Goal: Communication & Community: Answer question/provide support

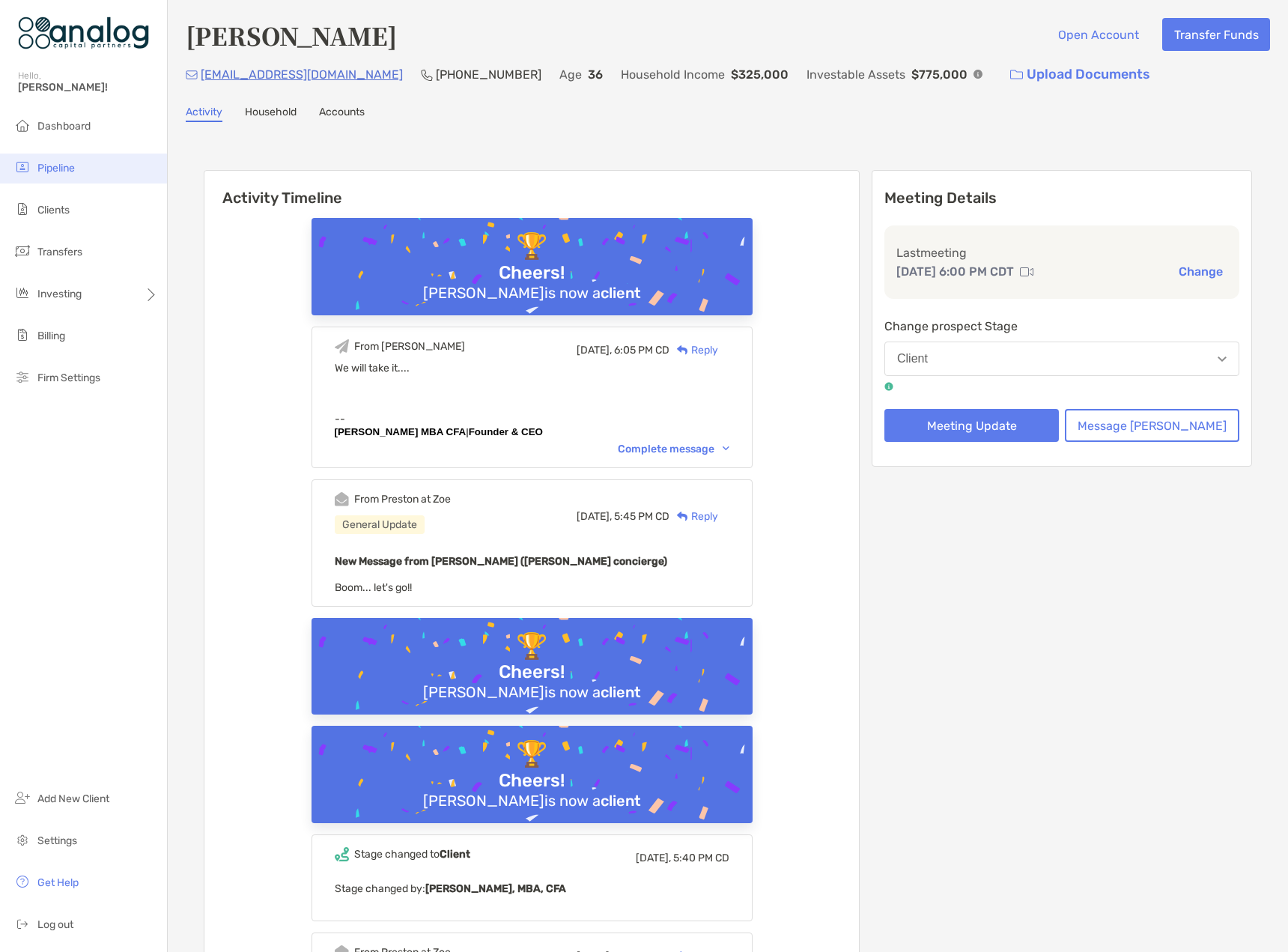
click at [67, 162] on span "Pipeline" at bounding box center [56, 168] width 38 height 13
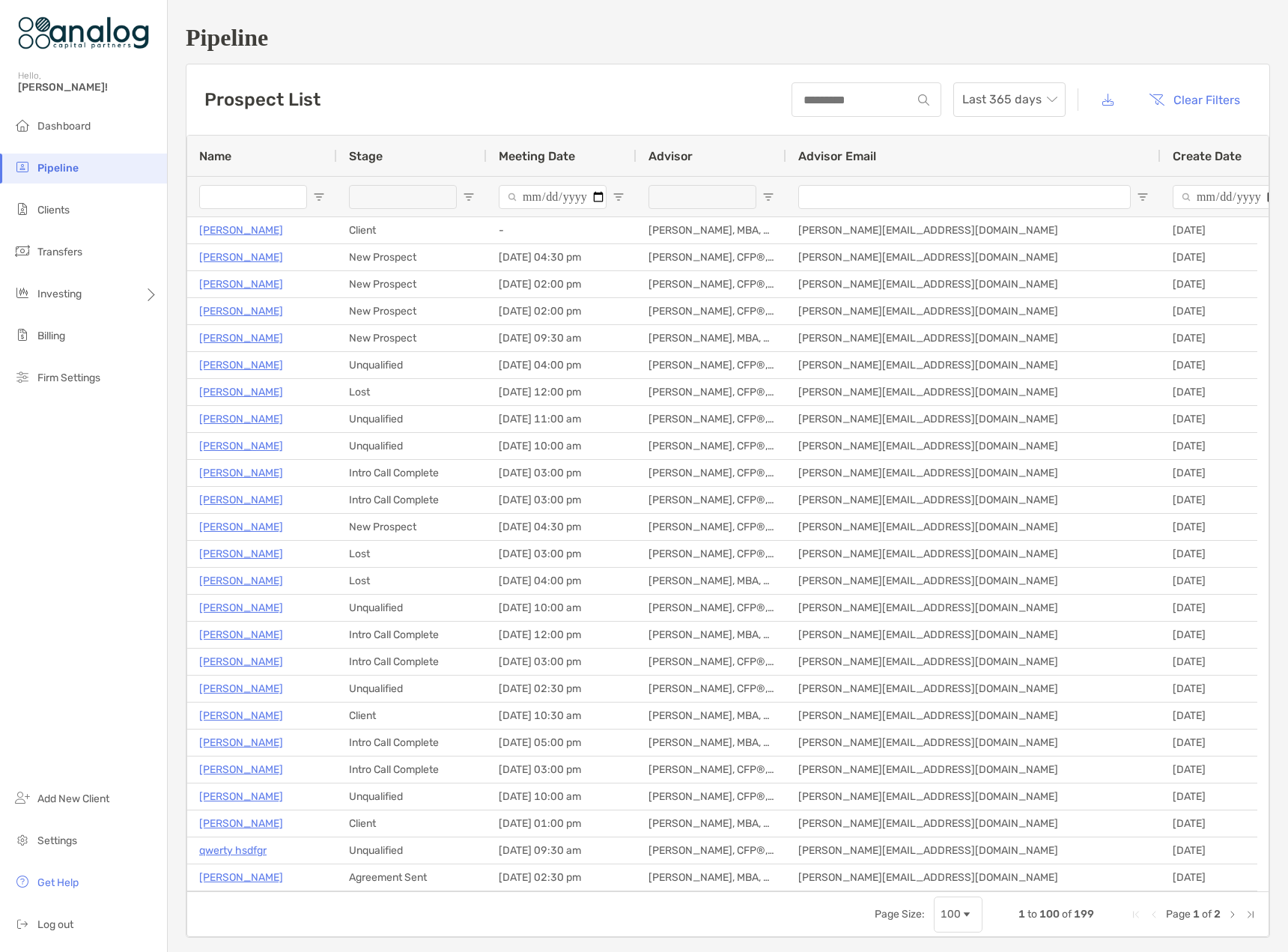
type input "**********"
type input "****"
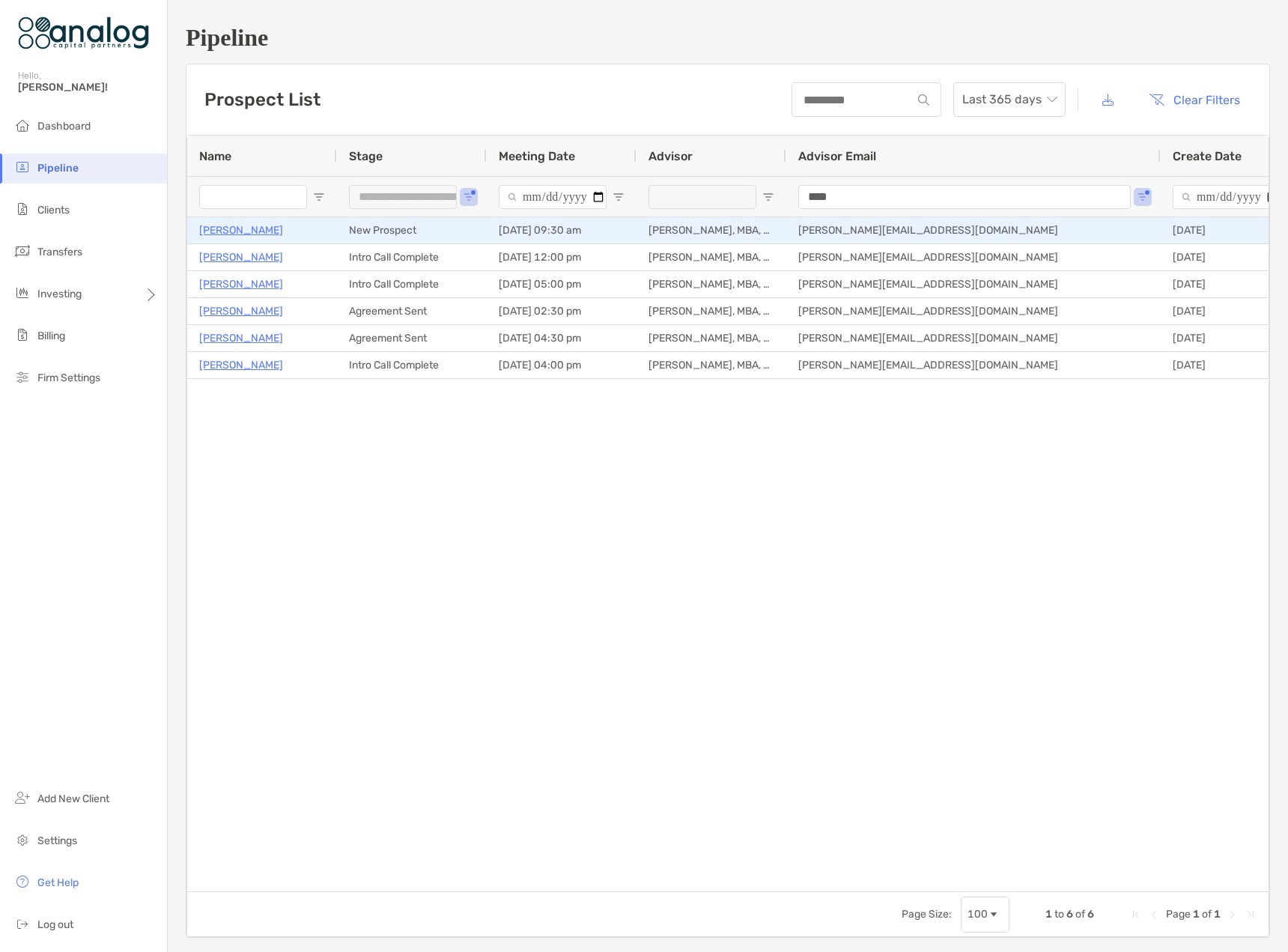
click at [248, 227] on p "[PERSON_NAME]" at bounding box center [241, 230] width 84 height 19
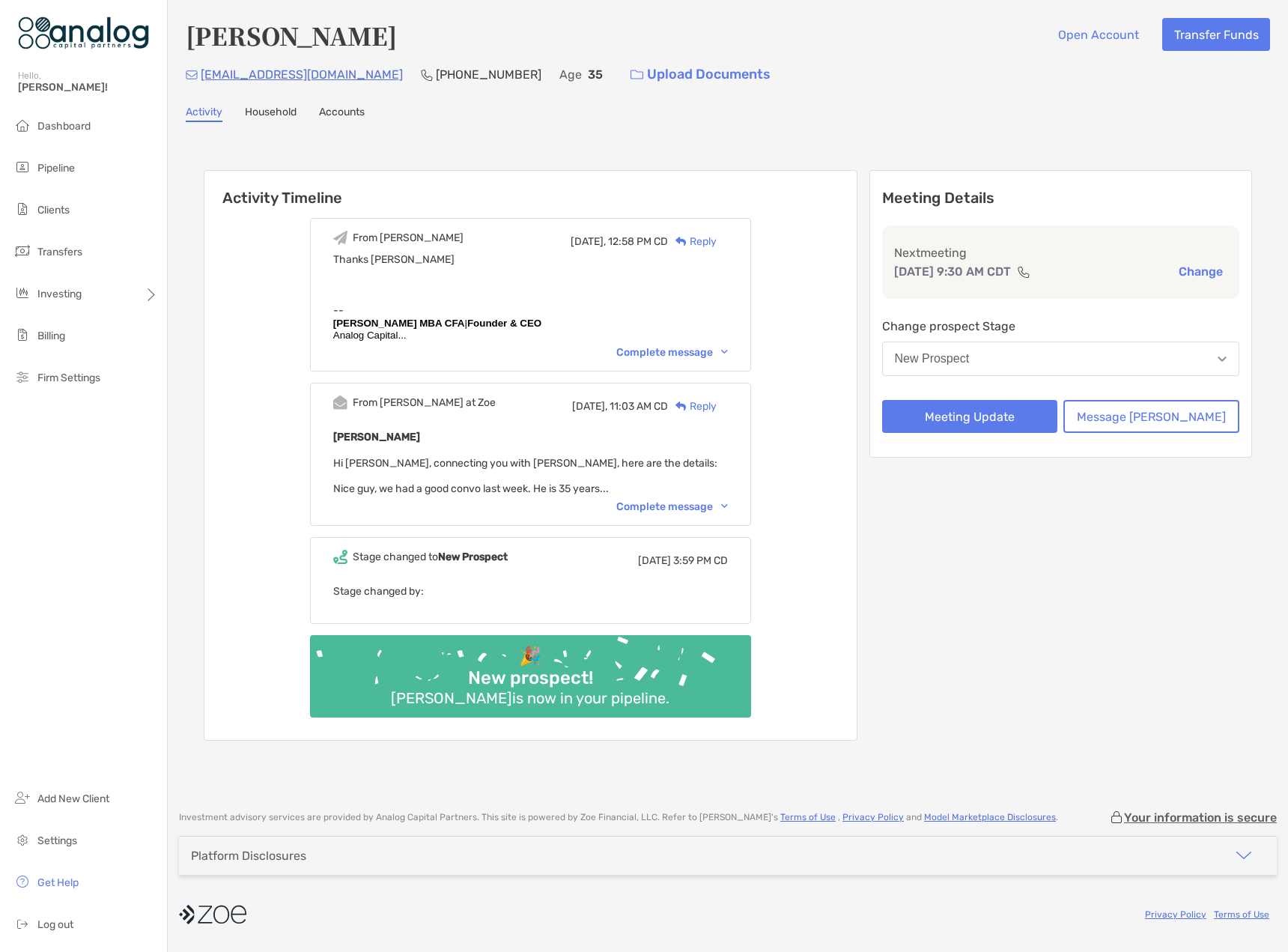
click at [682, 513] on div "Complete message" at bounding box center [672, 506] width 111 height 13
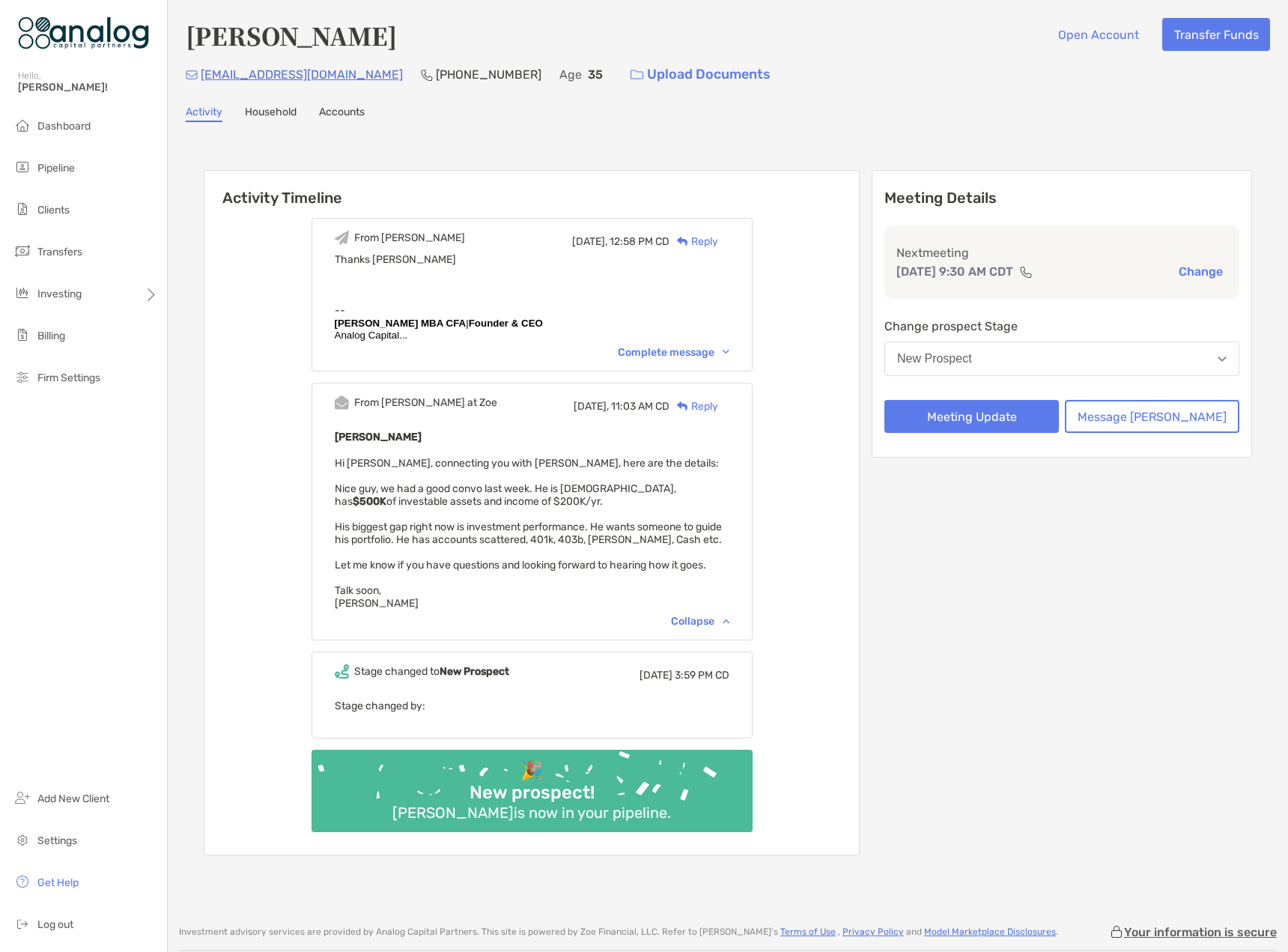
click at [710, 354] on div "Complete message" at bounding box center [673, 352] width 111 height 13
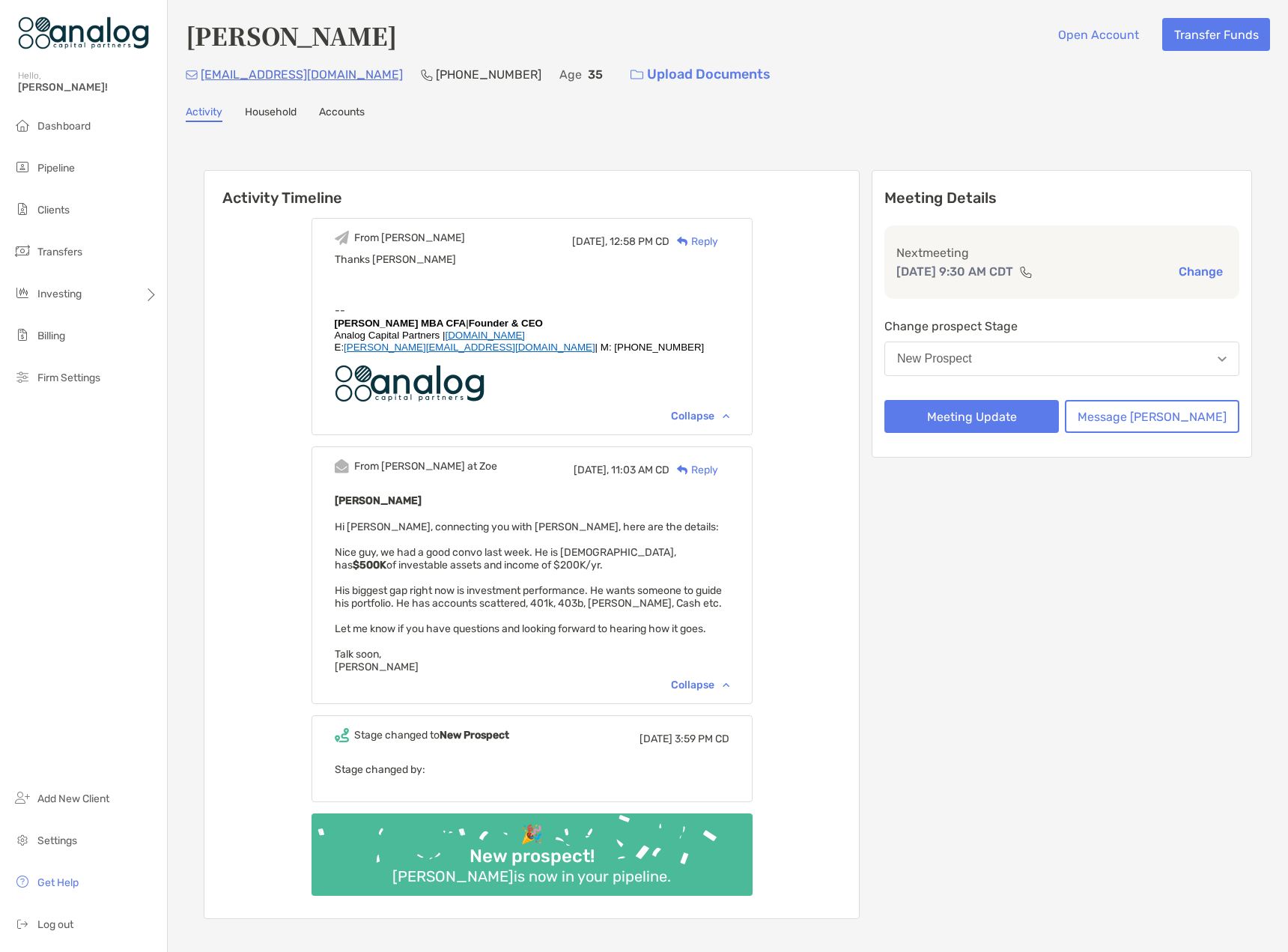
click at [718, 239] on div "Reply" at bounding box center [694, 242] width 49 height 16
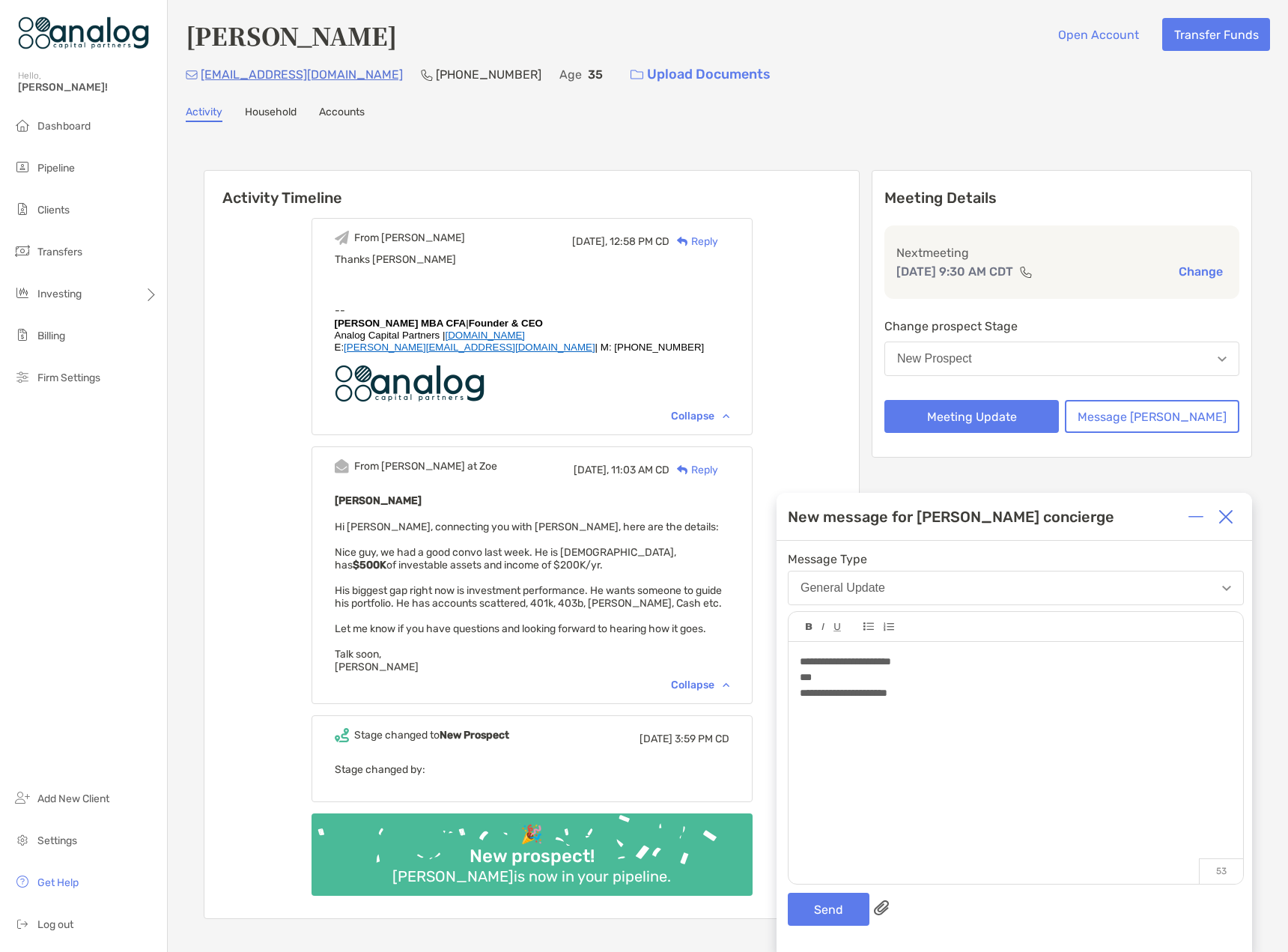
click at [933, 698] on div "**********" at bounding box center [1015, 693] width 431 height 16
drag, startPoint x: 836, startPoint y: 723, endPoint x: 897, endPoint y: 755, distance: 68.9
click at [905, 759] on div at bounding box center [1015, 756] width 431 height 16
click at [843, 729] on span "**********" at bounding box center [821, 725] width 43 height 11
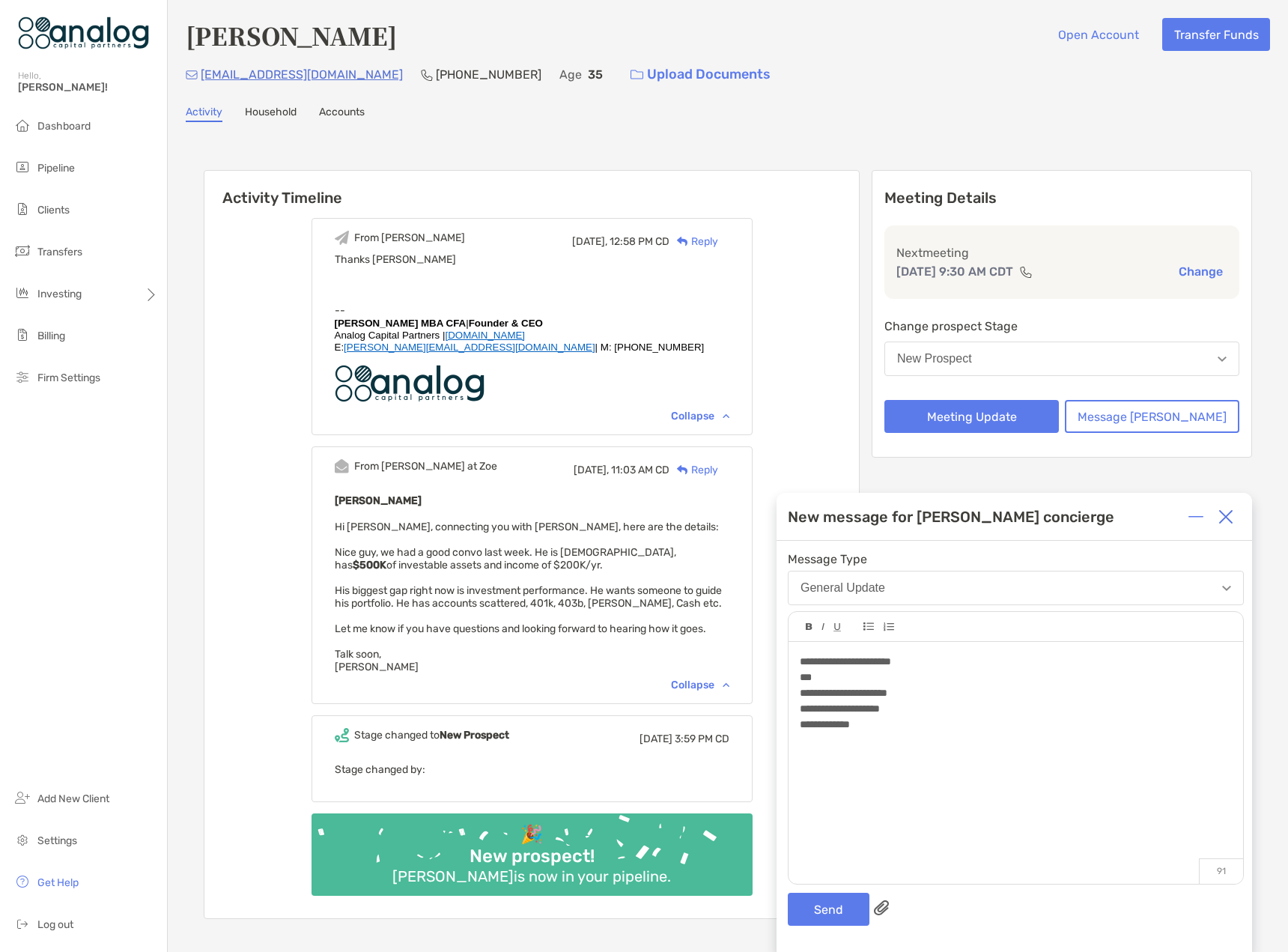
click at [892, 730] on div "**********" at bounding box center [1015, 725] width 431 height 16
drag, startPoint x: 322, startPoint y: 76, endPoint x: 200, endPoint y: 78, distance: 122.0
click at [200, 78] on div "jrkws100@gmail.com (919) 441-0686 Age 35 Upload Documents" at bounding box center [728, 75] width 1084 height 32
copy p "jrkws100@gmail.com"
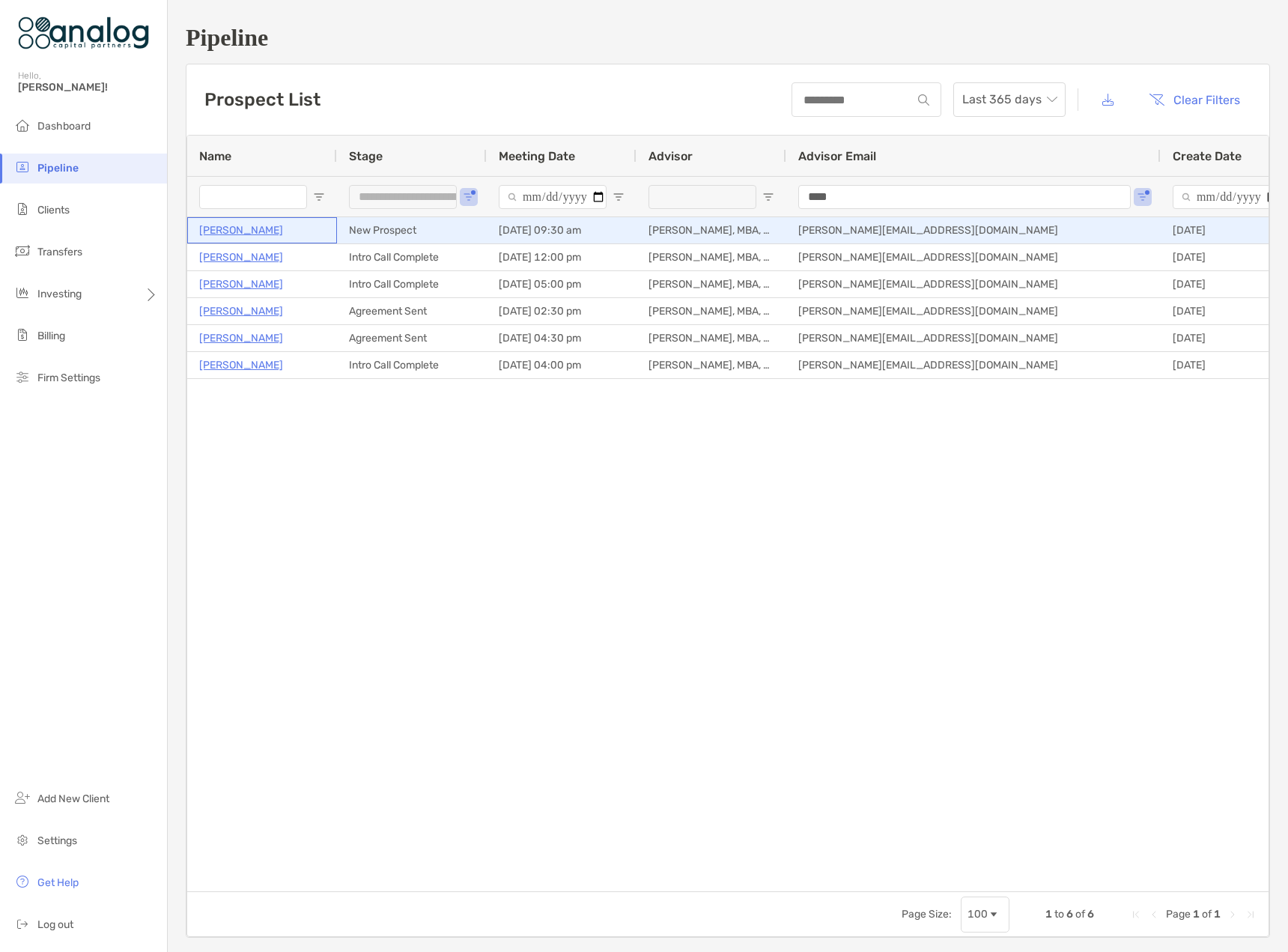
click at [243, 234] on p "[PERSON_NAME]" at bounding box center [241, 230] width 84 height 19
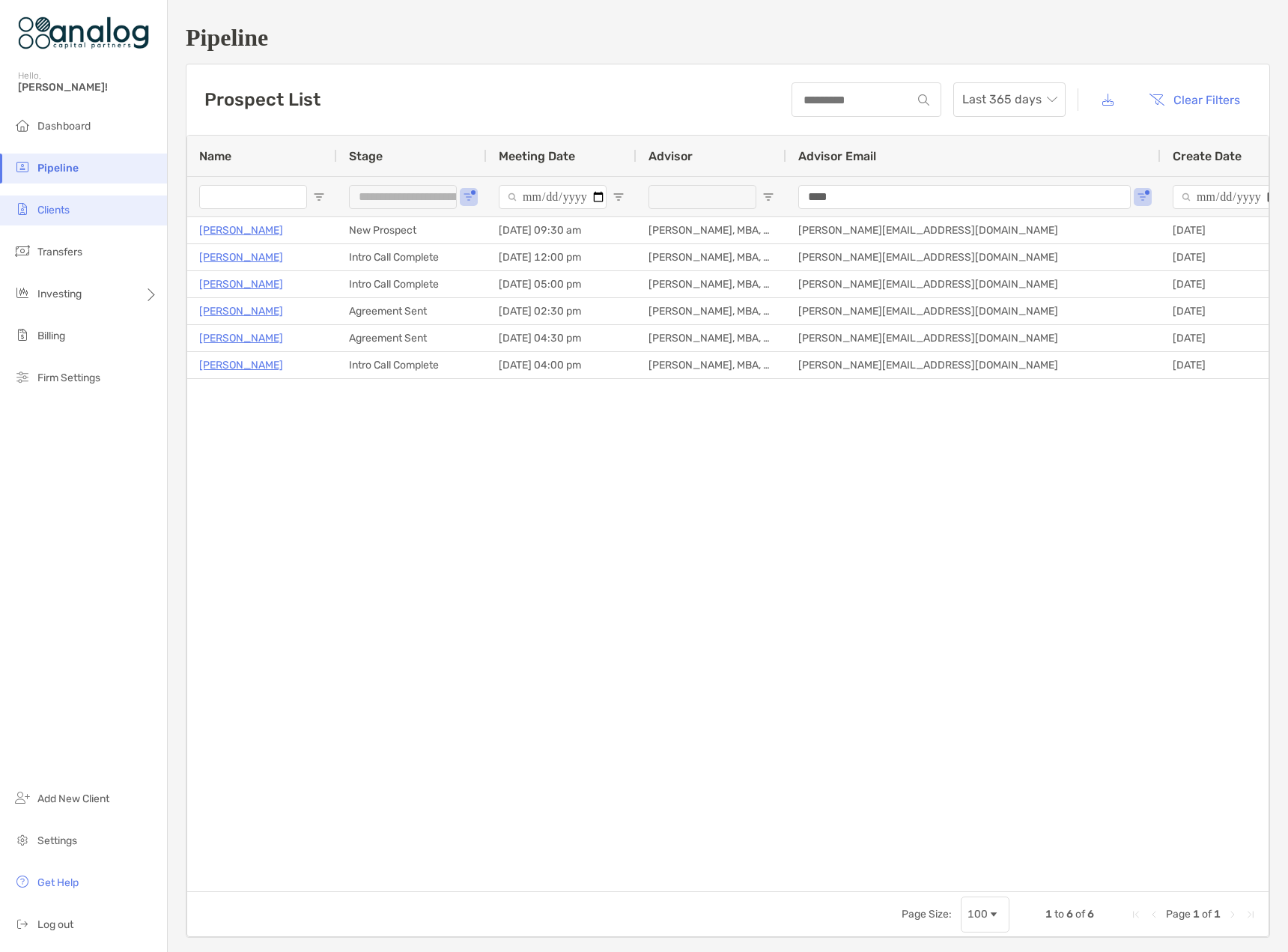
click at [60, 215] on span "Clients" at bounding box center [53, 210] width 32 height 13
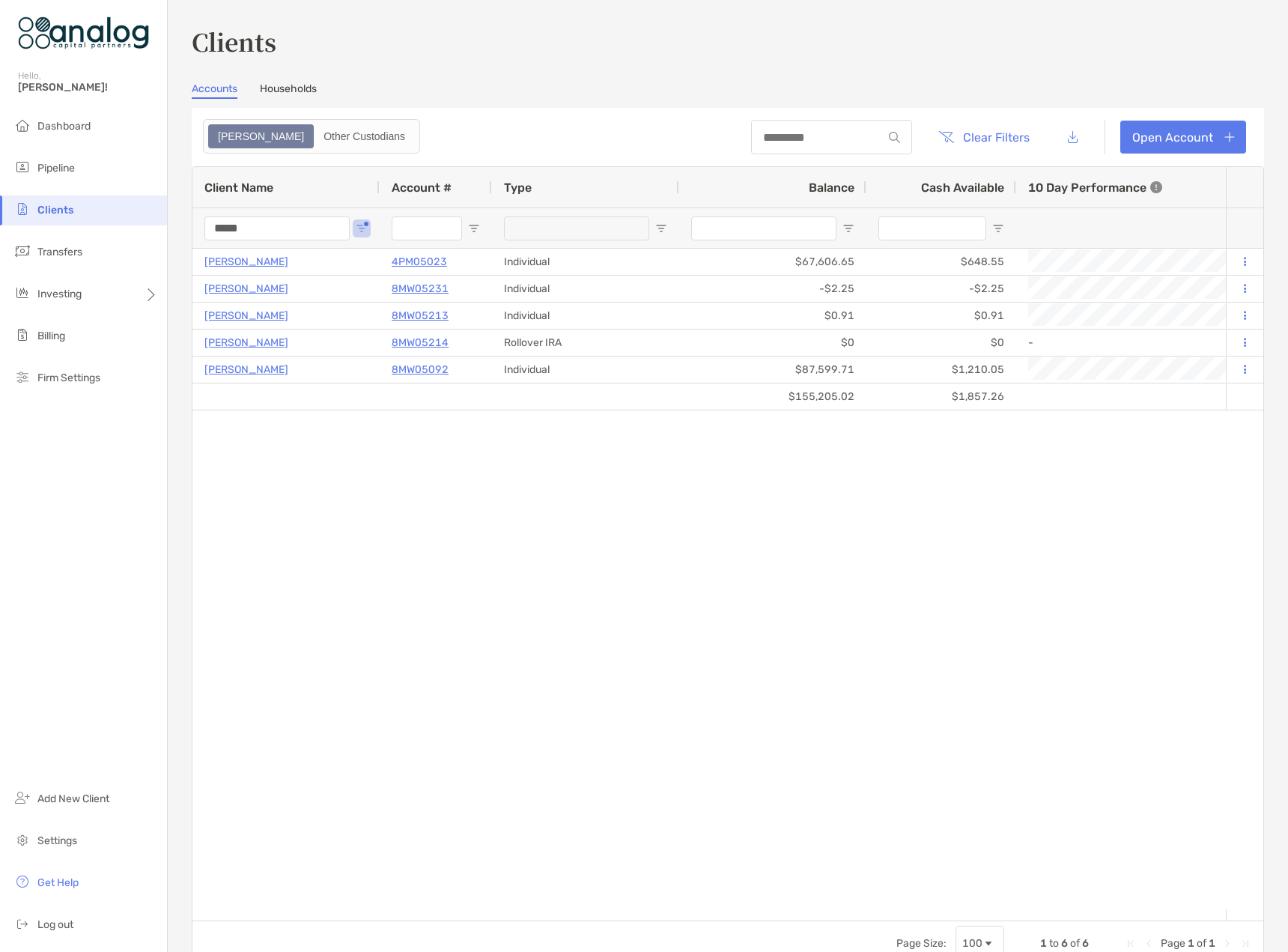
click at [238, 228] on input "*****" at bounding box center [277, 229] width 145 height 24
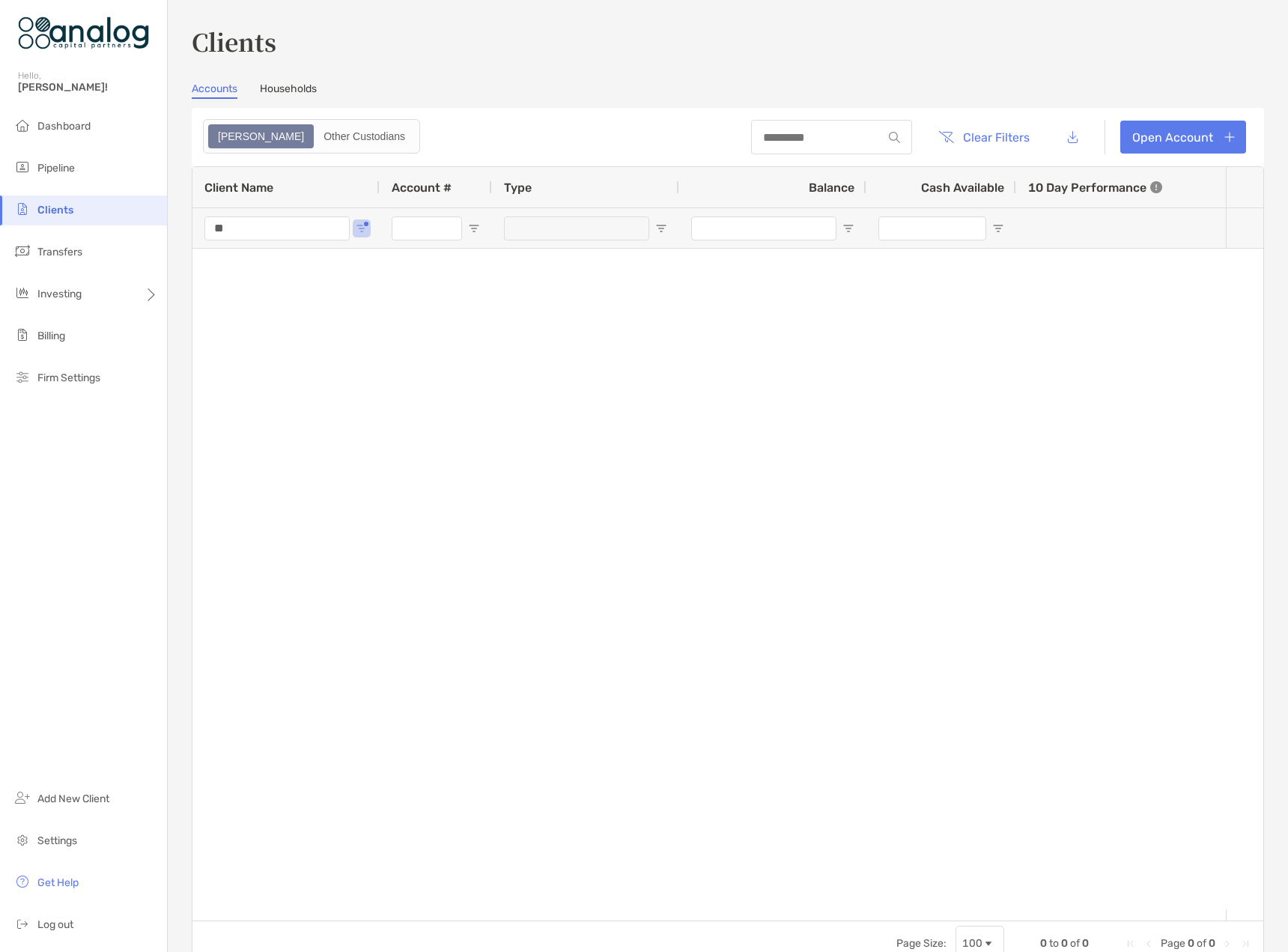
type input "*"
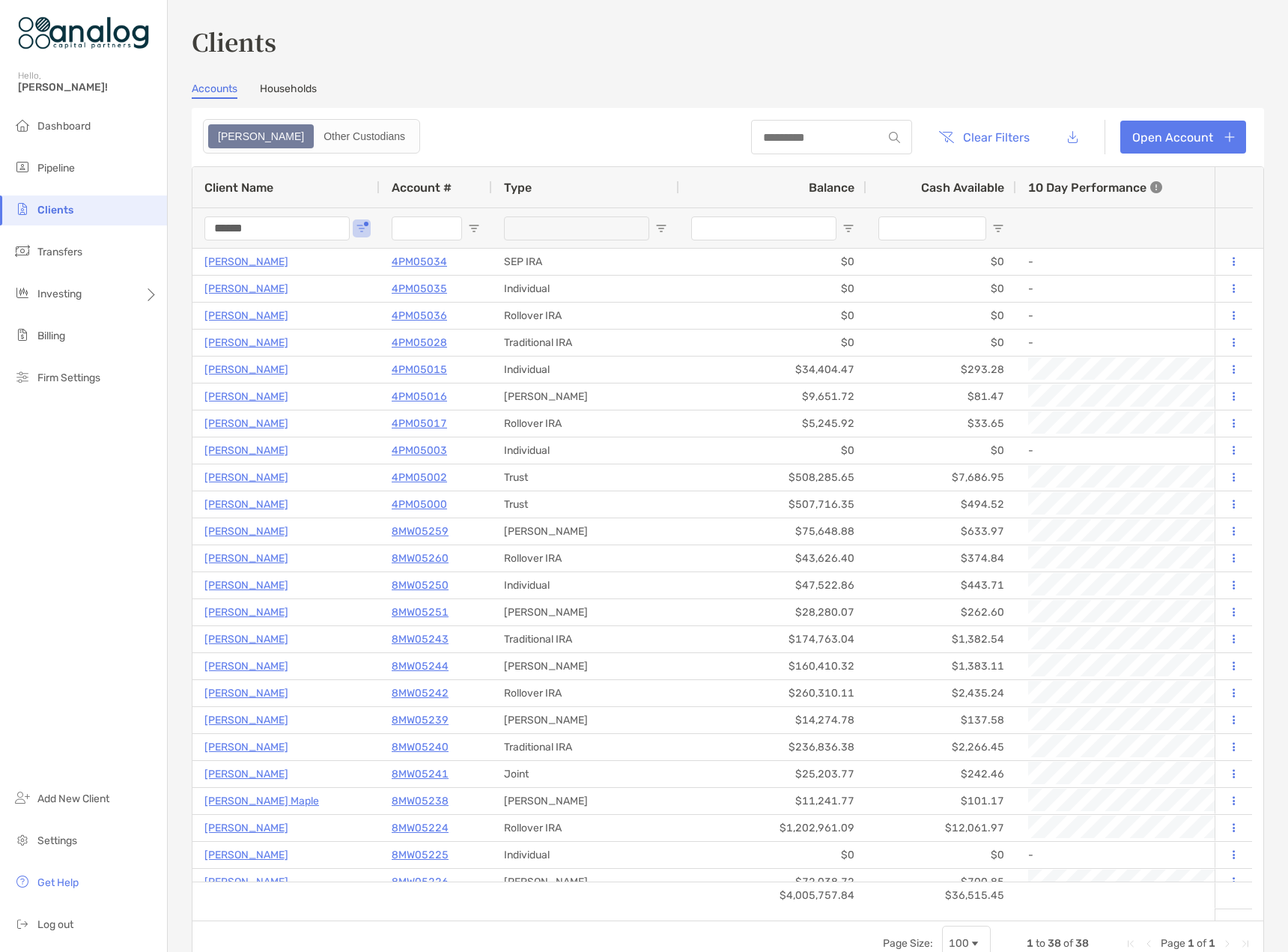
type input "*******"
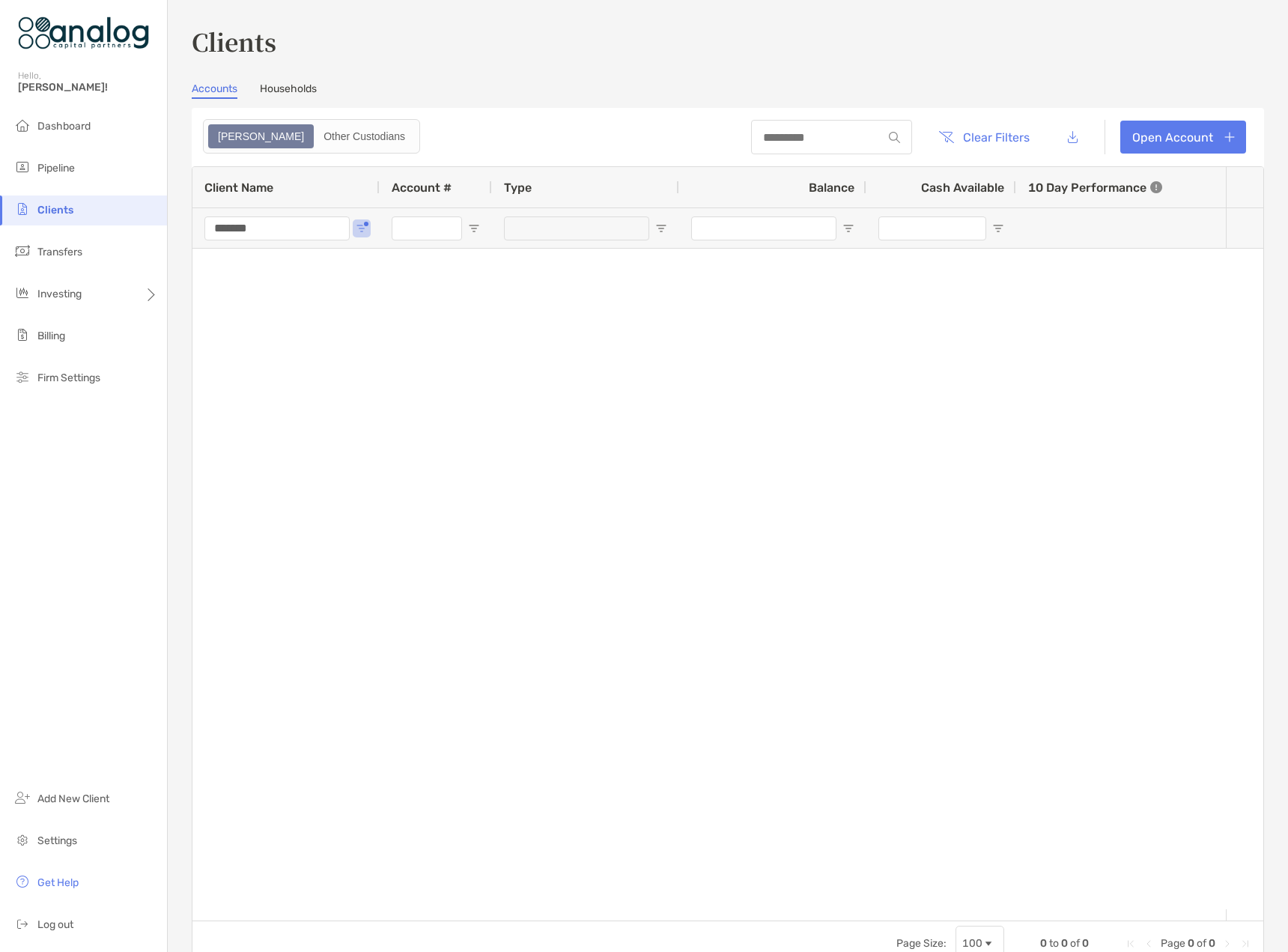
click at [80, 224] on div "Clients Hello, Billy! Dashboard Pipeline Clients Transfers Investing Billing Fi…" at bounding box center [644, 476] width 1288 height 952
type input "*"
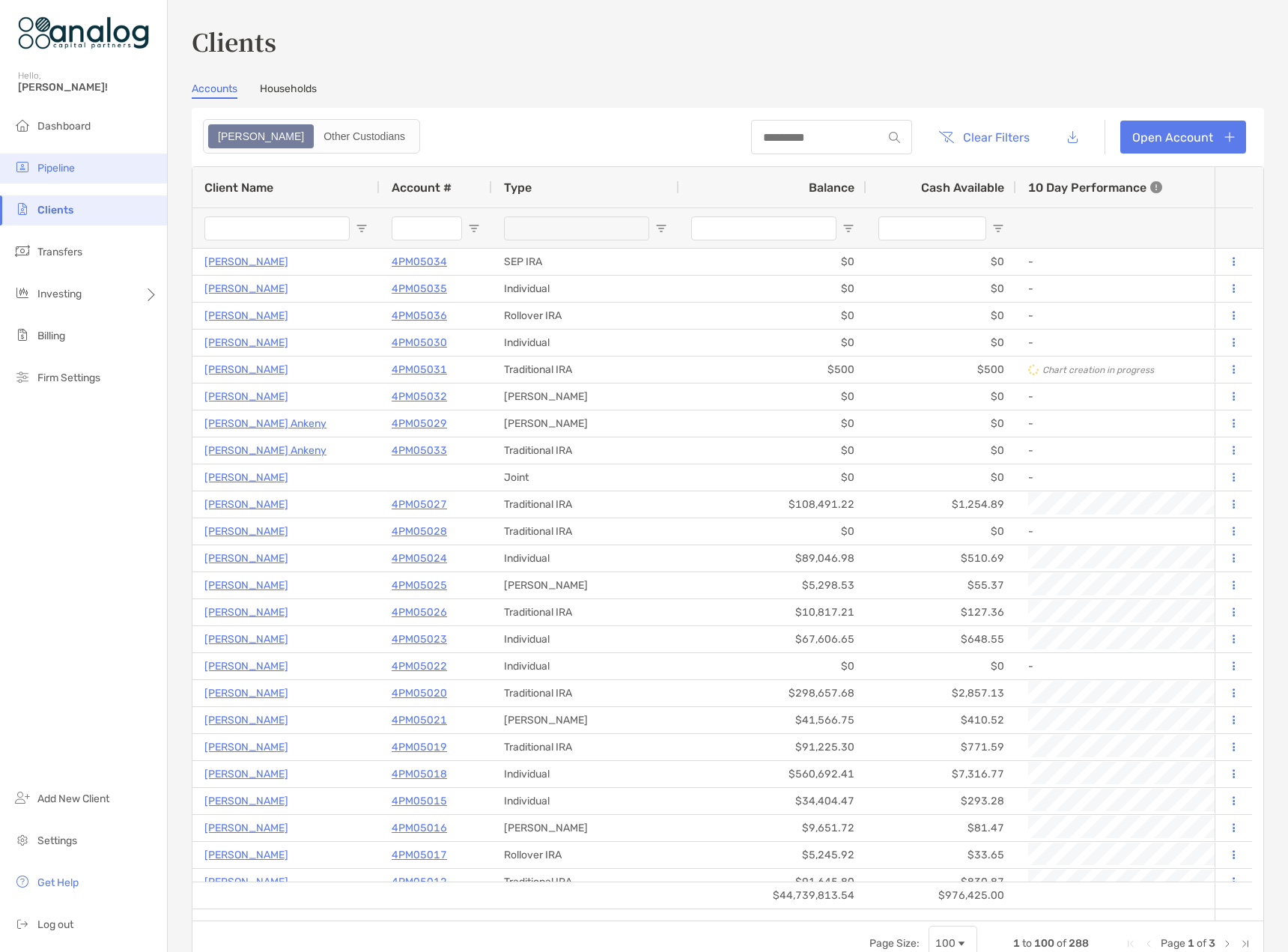
click at [56, 171] on span "Pipeline" at bounding box center [56, 168] width 38 height 13
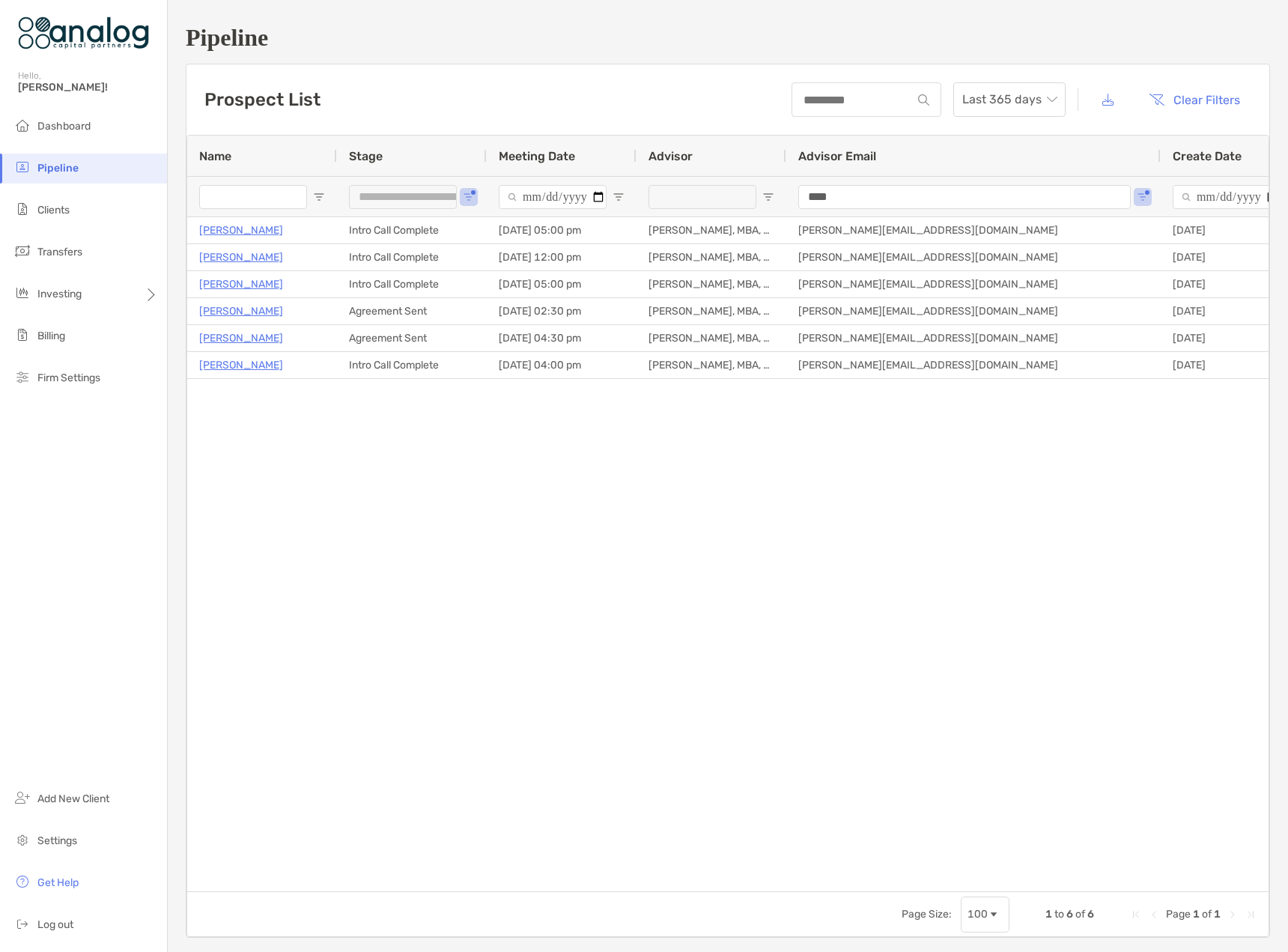
click at [475, 197] on div "**********" at bounding box center [412, 196] width 150 height 41
click at [464, 197] on span "Open Filter Menu" at bounding box center [469, 197] width 12 height 12
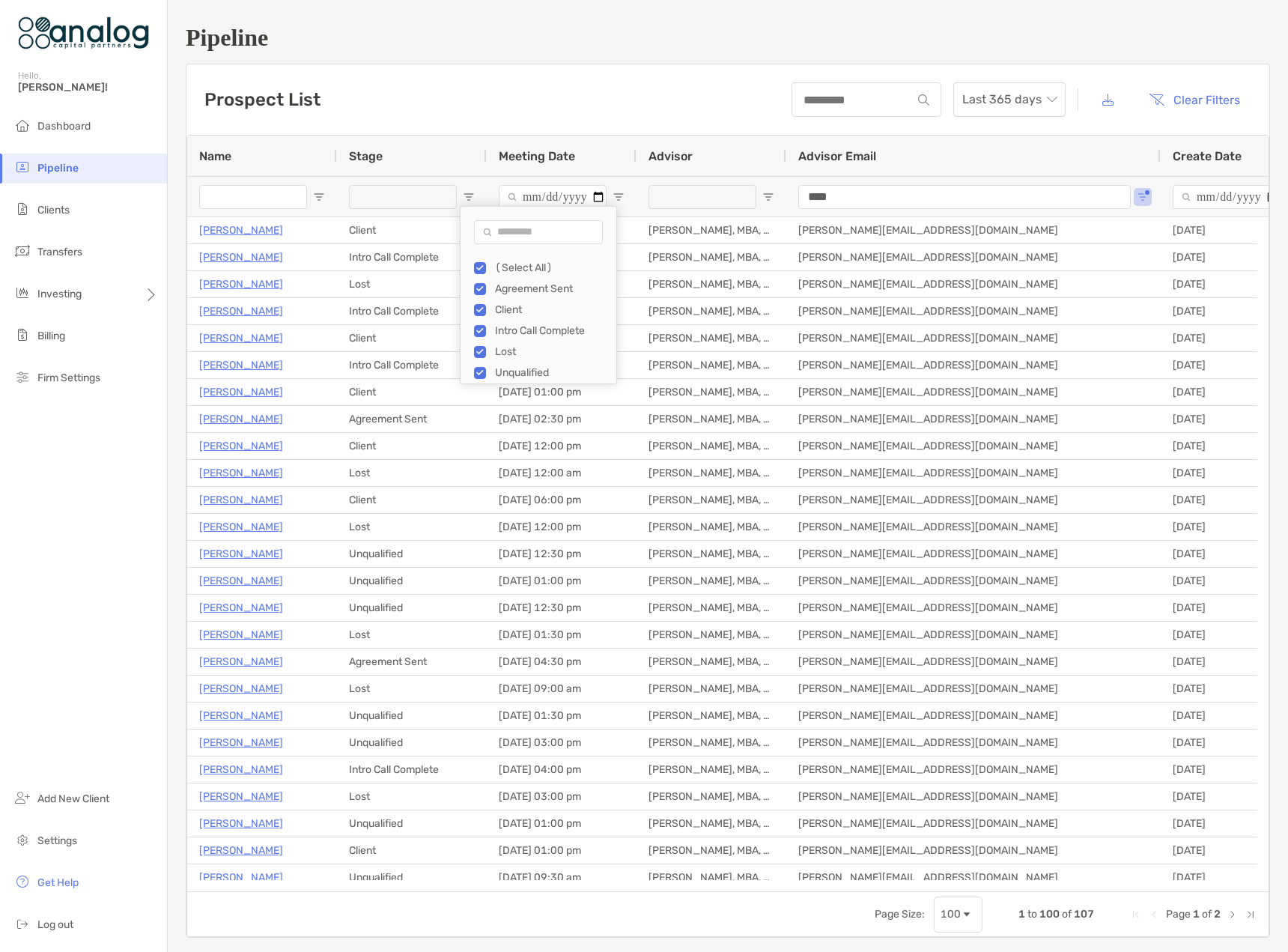
click at [237, 196] on input "Name Filter Input" at bounding box center [253, 197] width 108 height 24
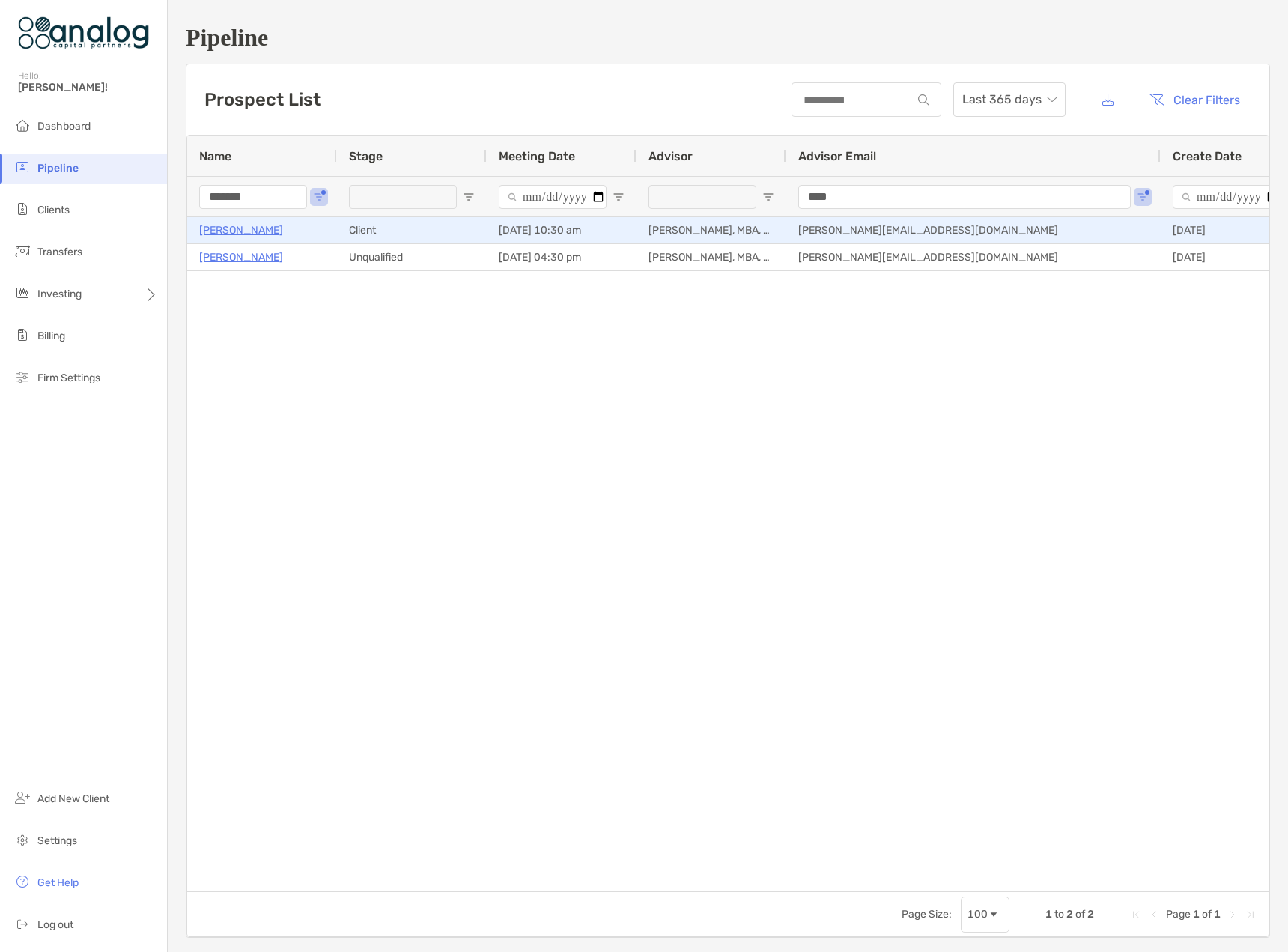
type input "*******"
click at [258, 230] on p "[PERSON_NAME]" at bounding box center [241, 230] width 84 height 19
click at [260, 236] on p "[PERSON_NAME]" at bounding box center [241, 230] width 84 height 19
click at [279, 230] on p "[PERSON_NAME]" at bounding box center [241, 230] width 84 height 19
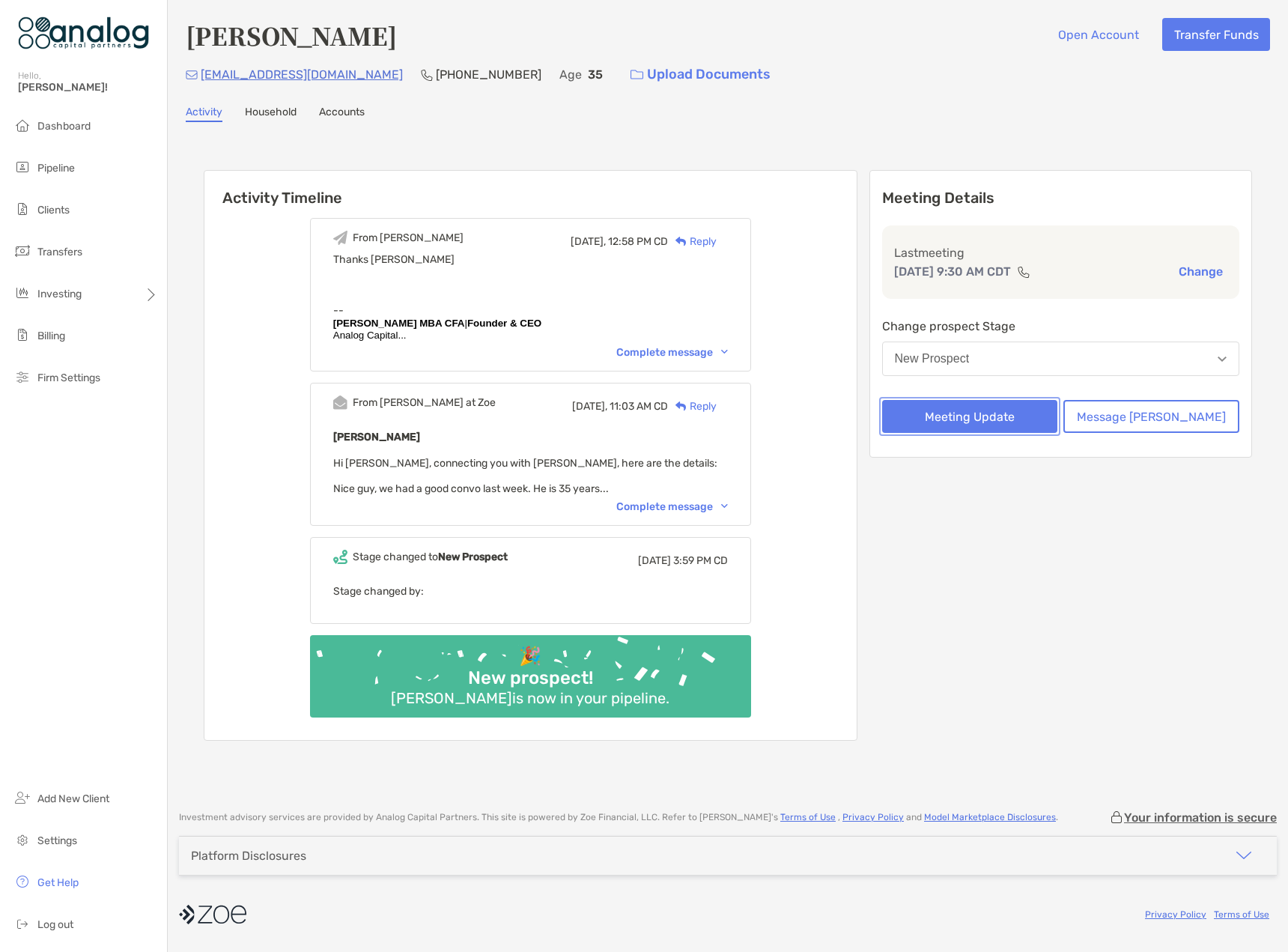
click at [987, 414] on button "Meeting Update" at bounding box center [971, 417] width 176 height 33
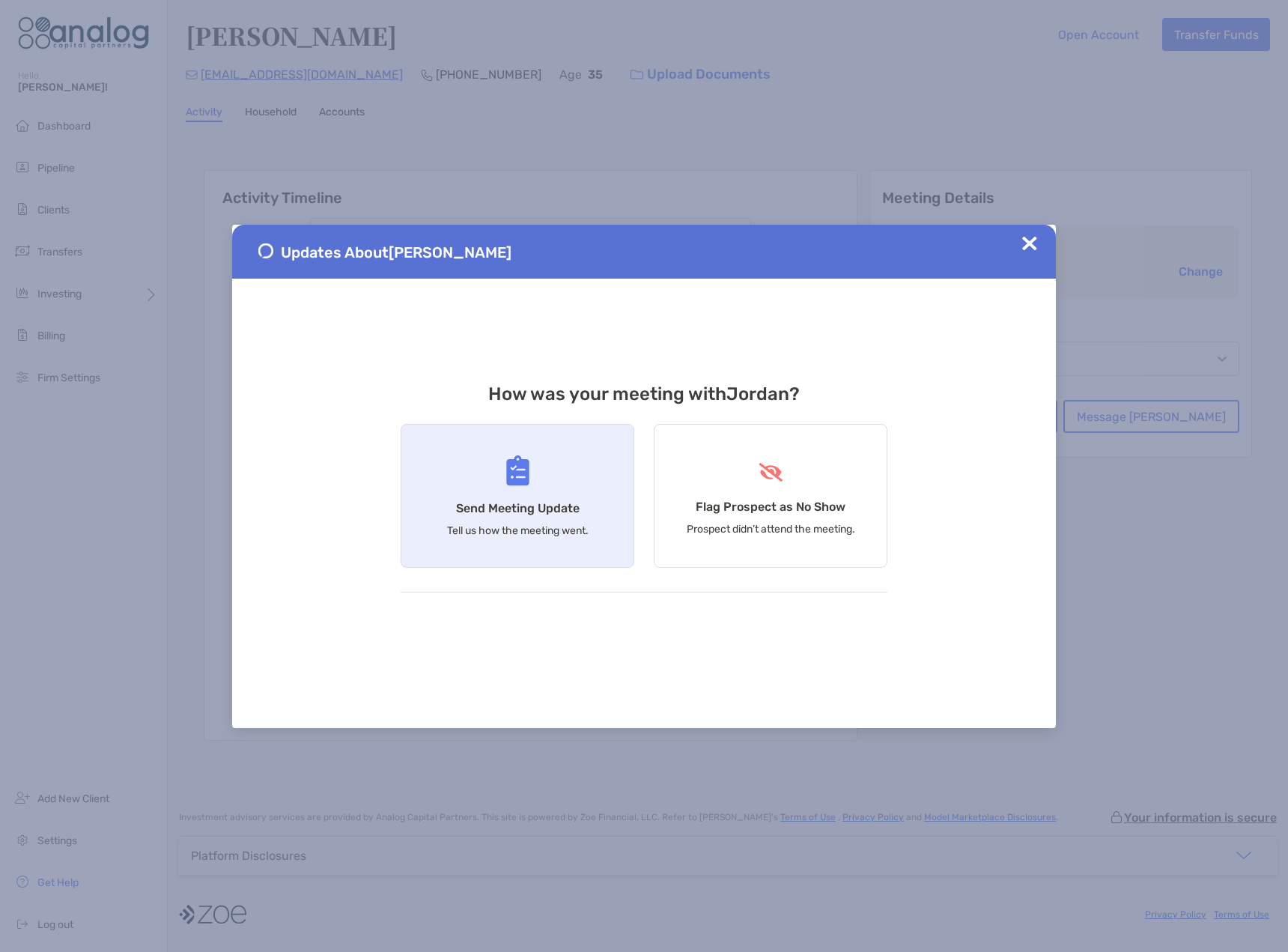
click at [530, 493] on div "Send Meeting Update Tell us how the meeting went." at bounding box center [518, 495] width 234 height 144
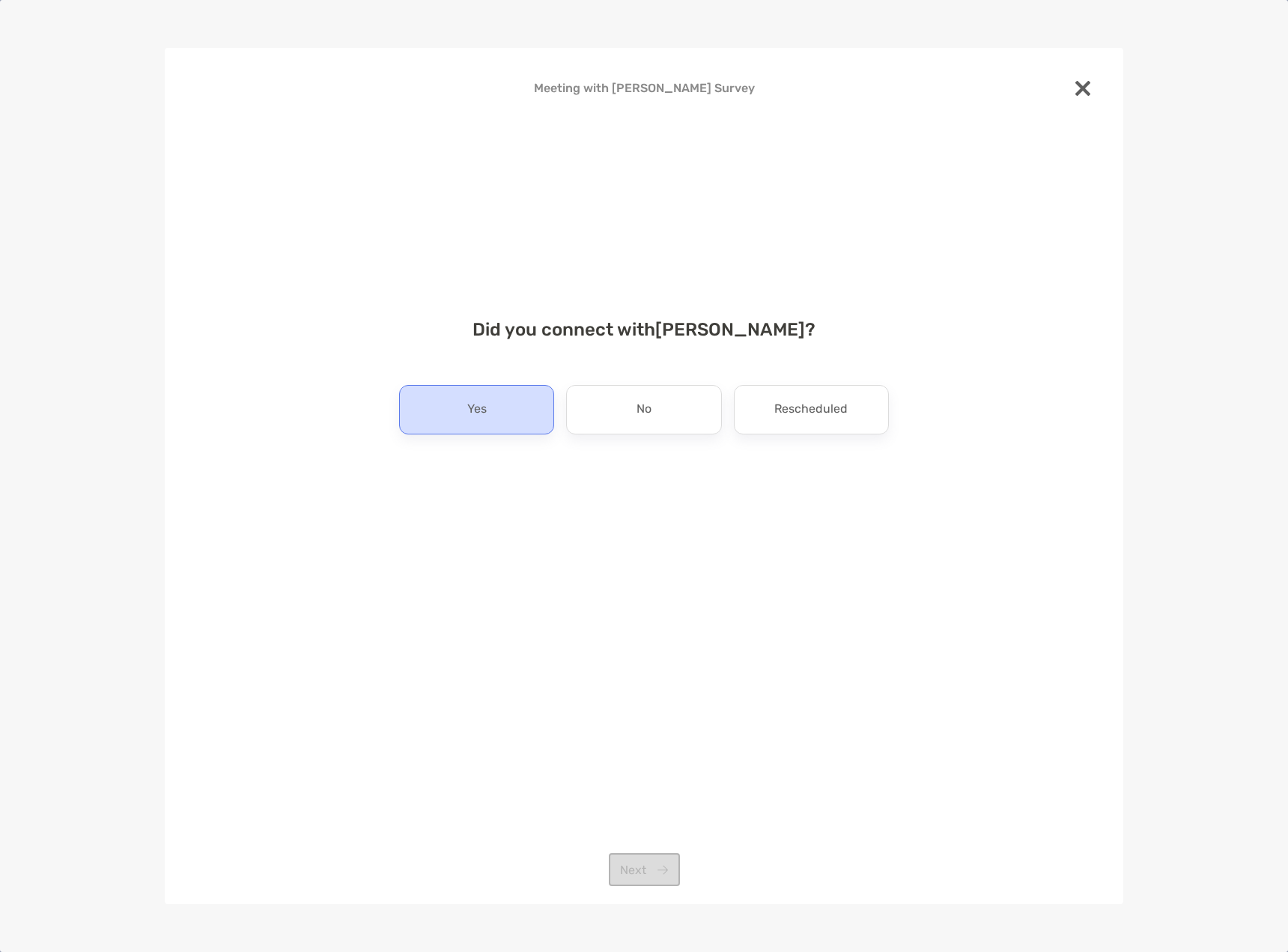
click at [500, 421] on div "Yes" at bounding box center [477, 410] width 155 height 50
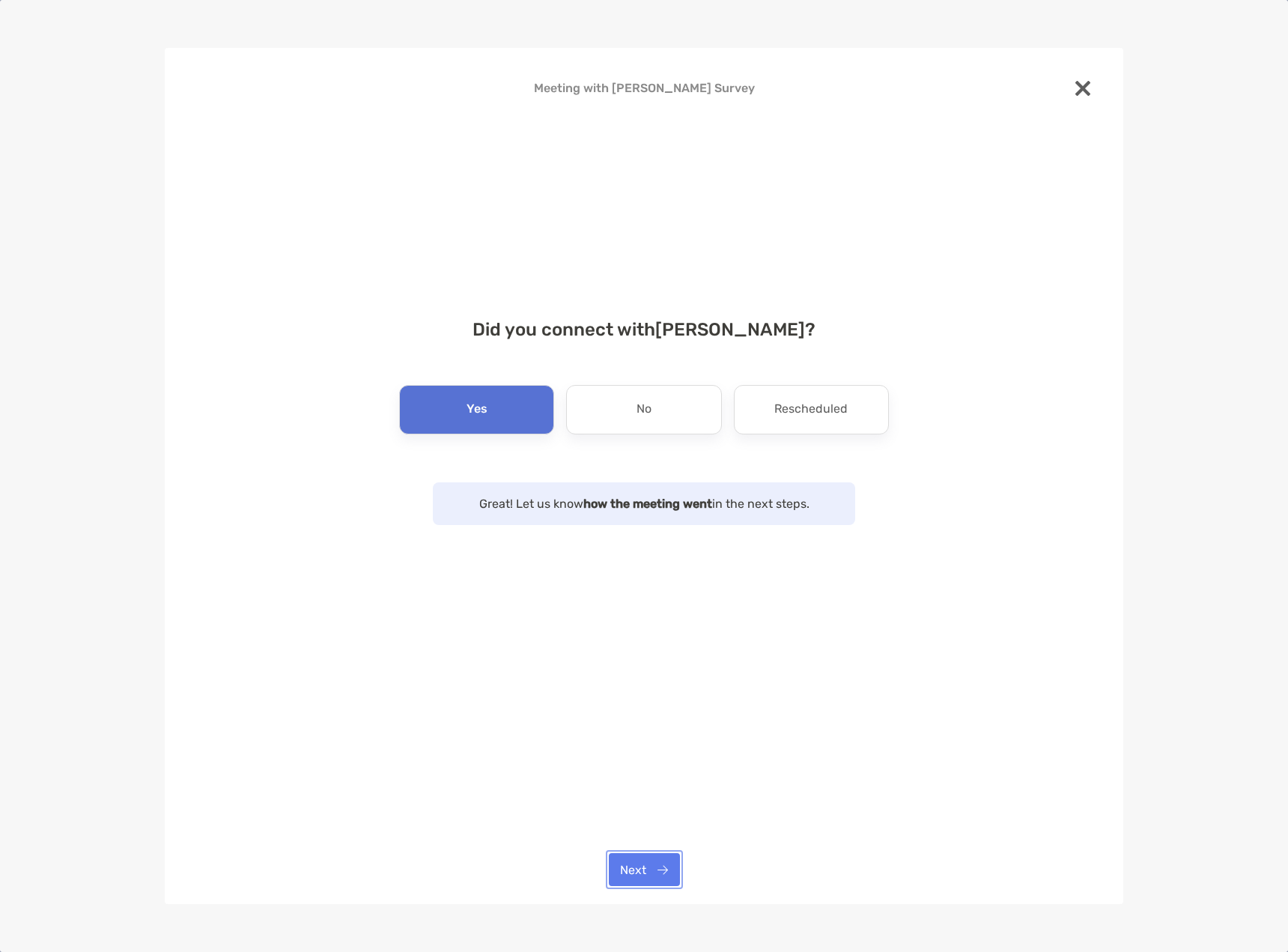
click at [639, 863] on button "Next" at bounding box center [644, 870] width 71 height 33
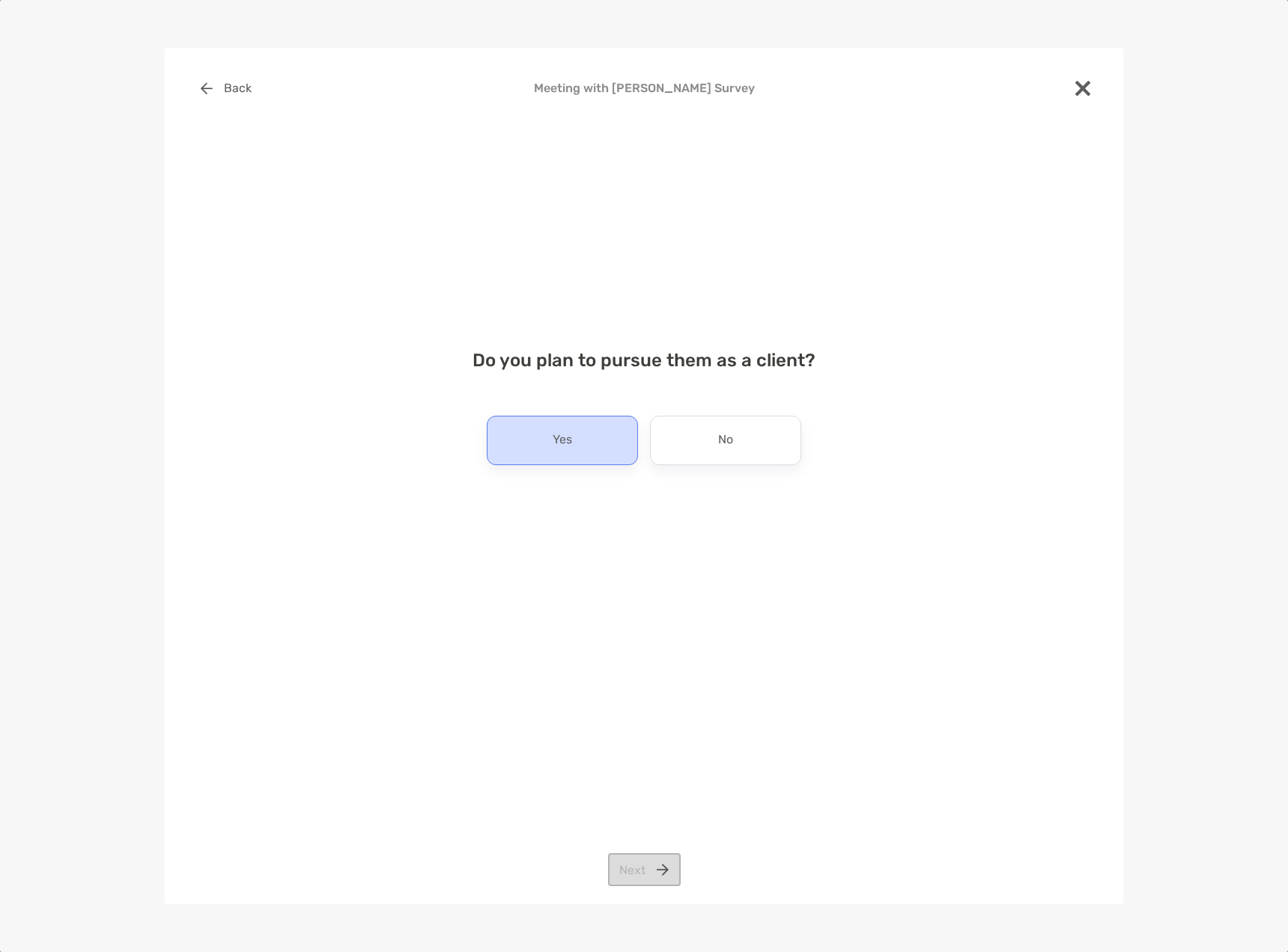
click at [579, 440] on div "Yes" at bounding box center [562, 440] width 151 height 50
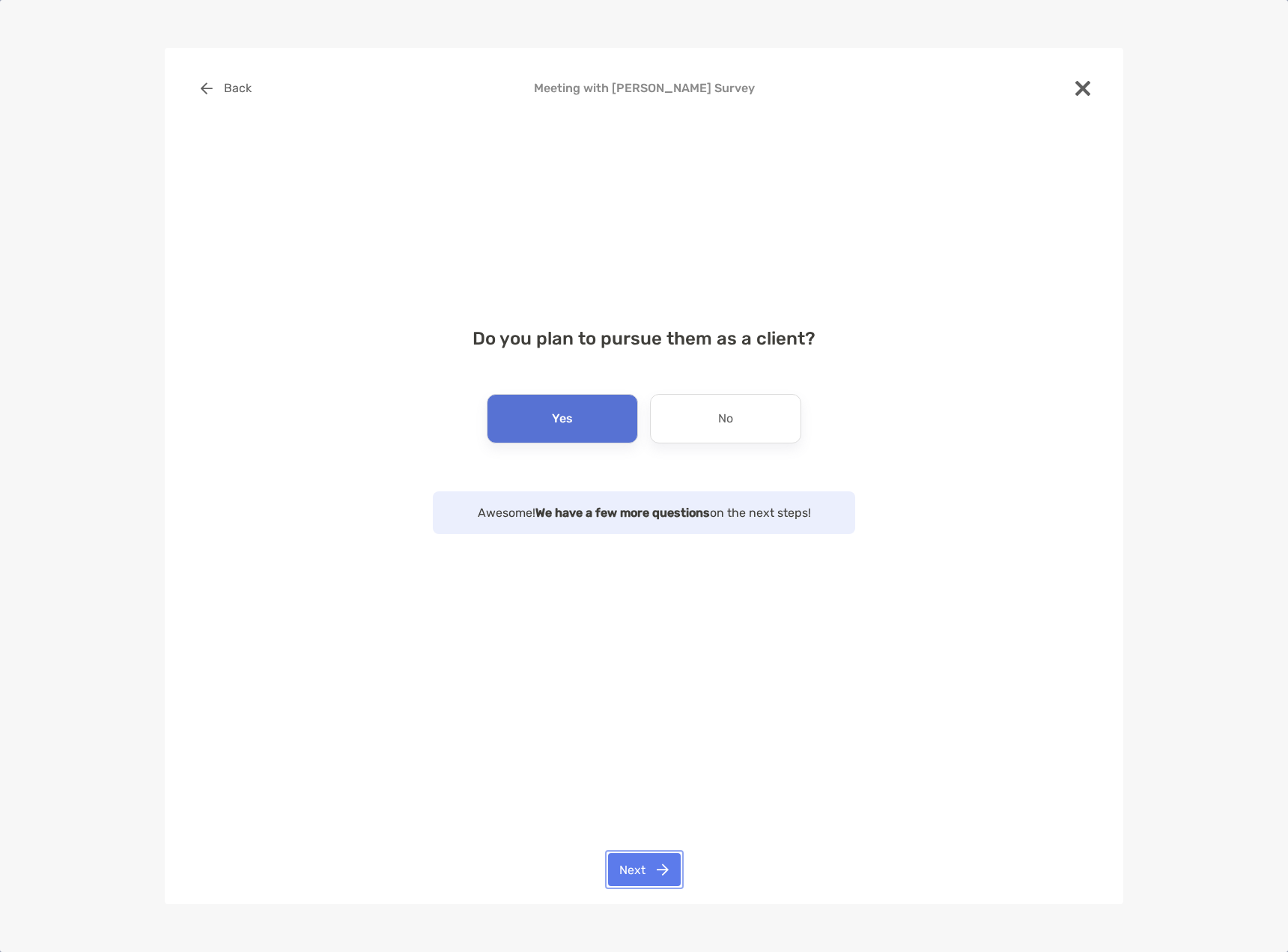
click at [636, 861] on button "Next" at bounding box center [644, 870] width 73 height 33
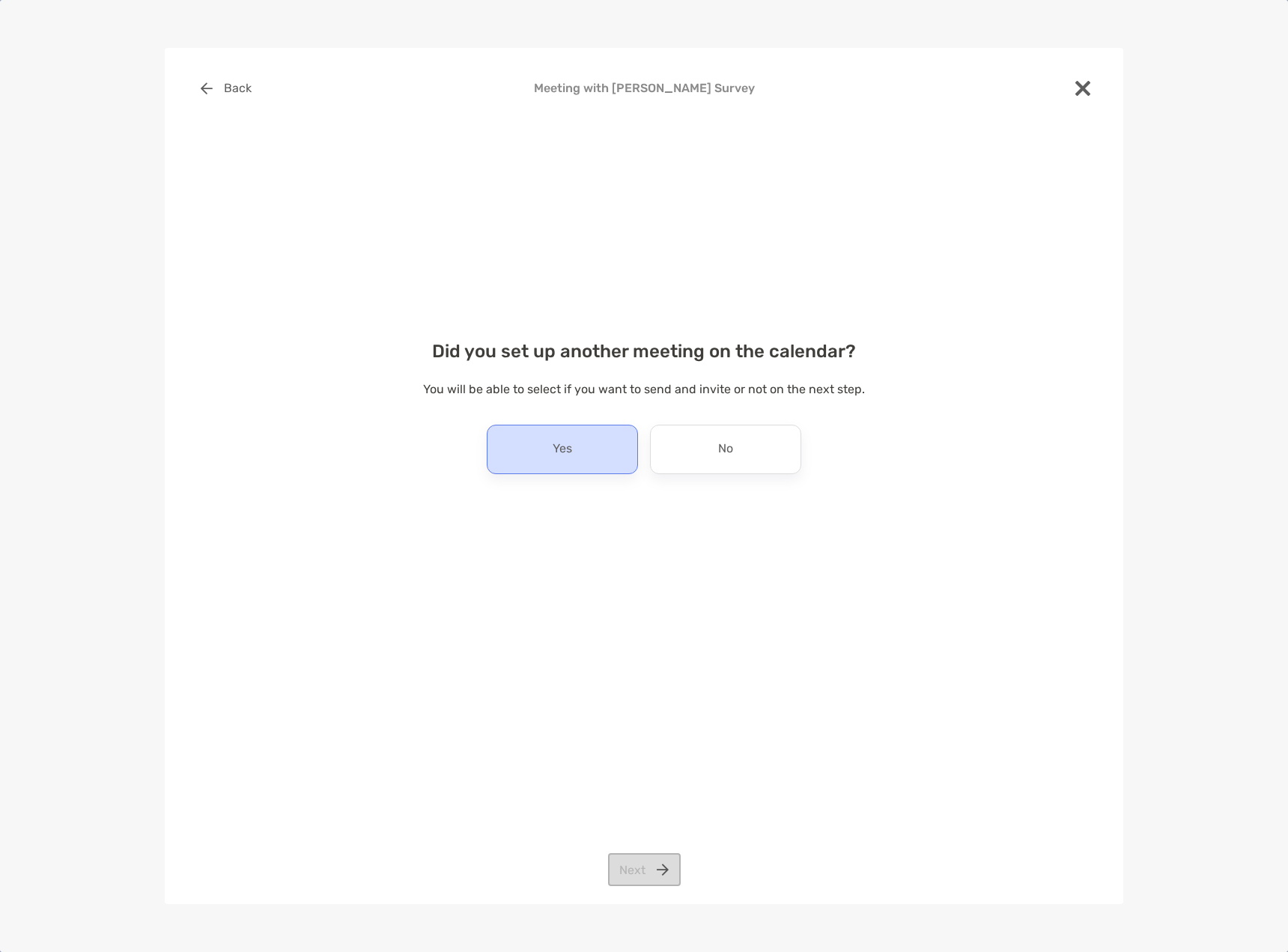
click at [591, 453] on div "Yes" at bounding box center [562, 449] width 151 height 50
click at [676, 869] on button "Next" at bounding box center [644, 870] width 73 height 33
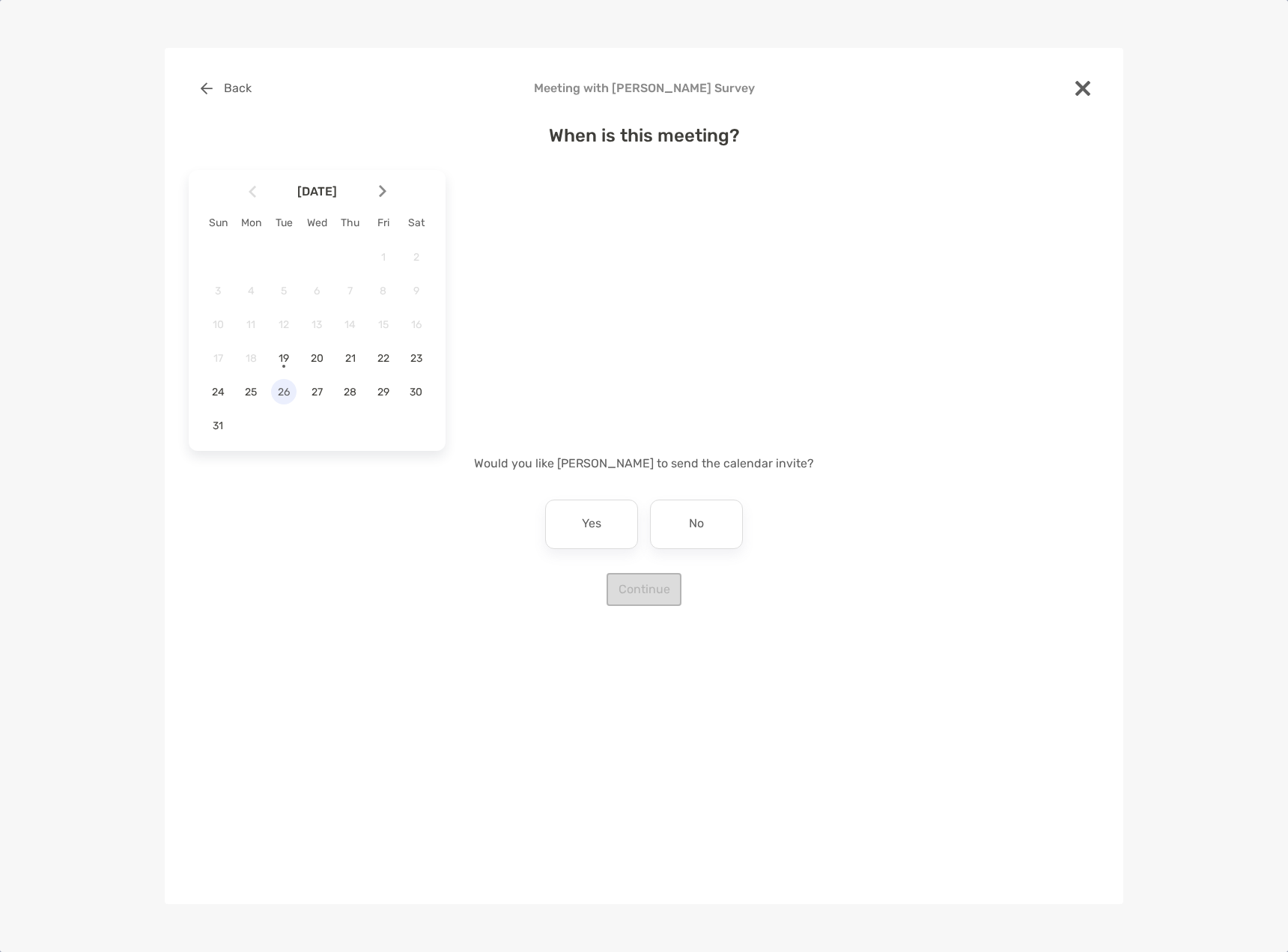
click at [290, 392] on span "26" at bounding box center [284, 392] width 26 height 13
click at [253, 396] on span "25" at bounding box center [251, 392] width 26 height 13
click at [518, 351] on div "5:00 pm" at bounding box center [521, 342] width 100 height 35
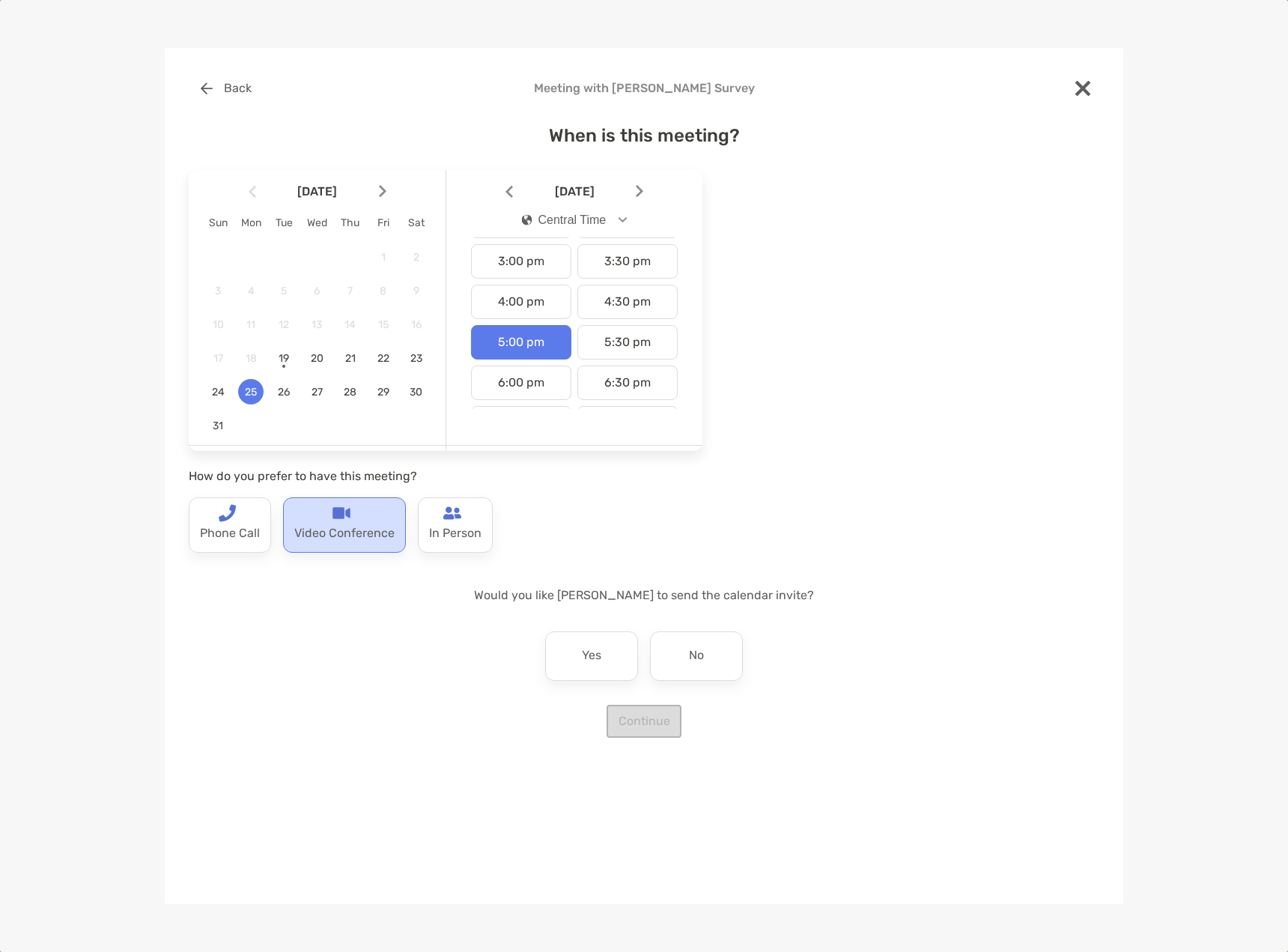
click at [348, 527] on p "Video Conference" at bounding box center [344, 534] width 100 height 24
click at [583, 648] on p "Yes" at bounding box center [591, 656] width 20 height 24
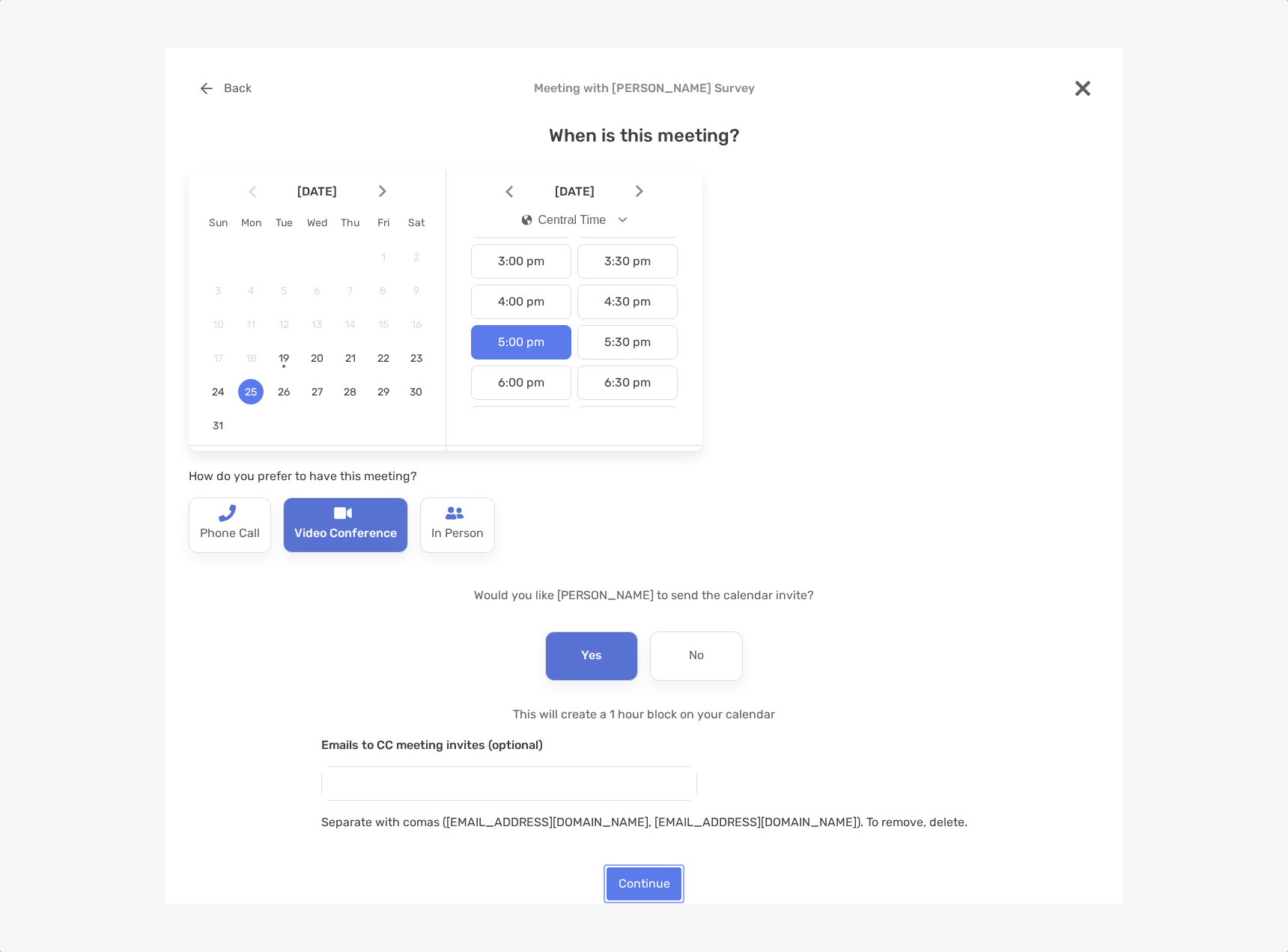
click at [645, 884] on button "Continue" at bounding box center [644, 884] width 75 height 33
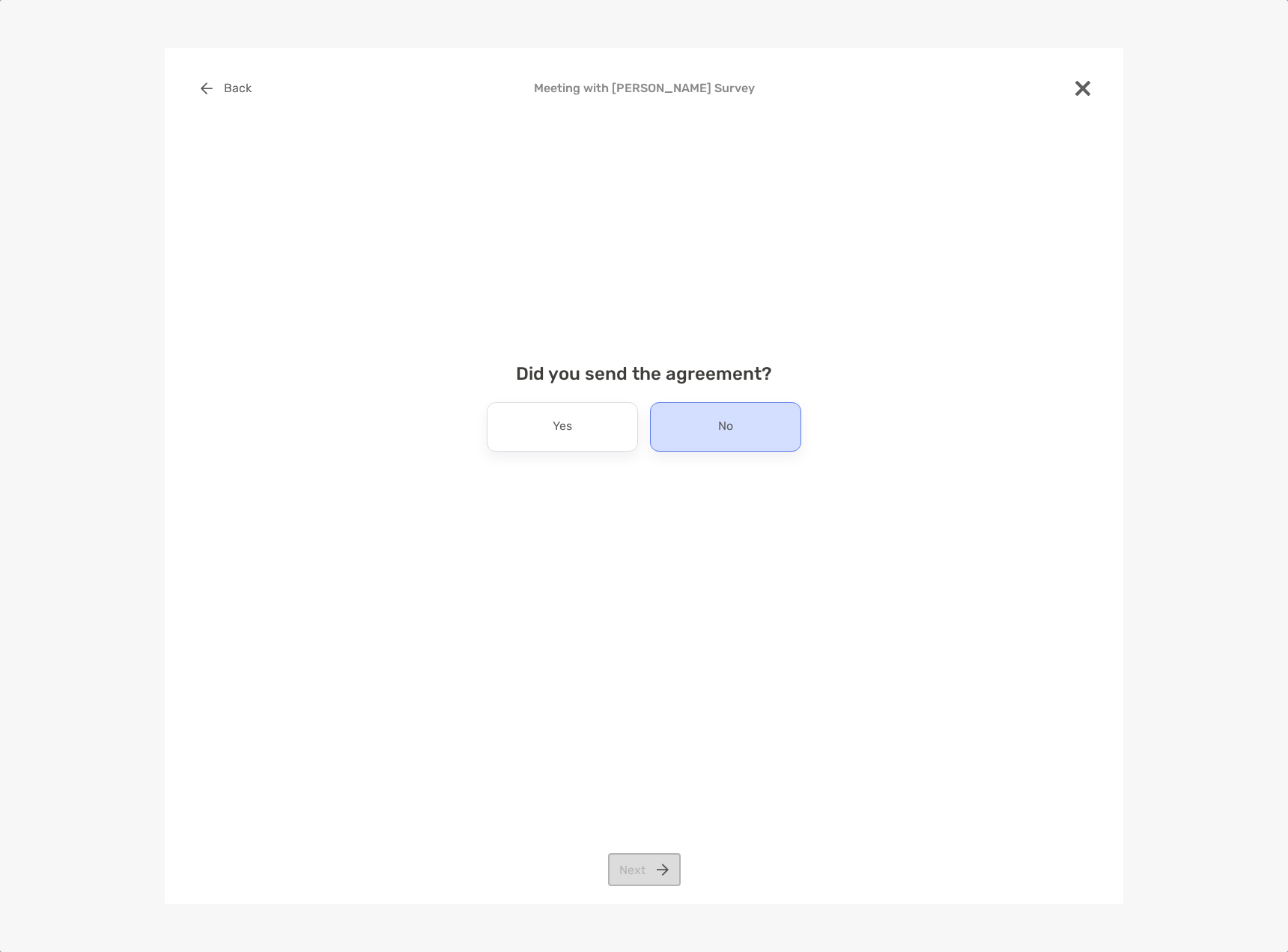
click at [688, 430] on div "No" at bounding box center [725, 427] width 151 height 50
click at [645, 874] on button "Next" at bounding box center [644, 870] width 73 height 33
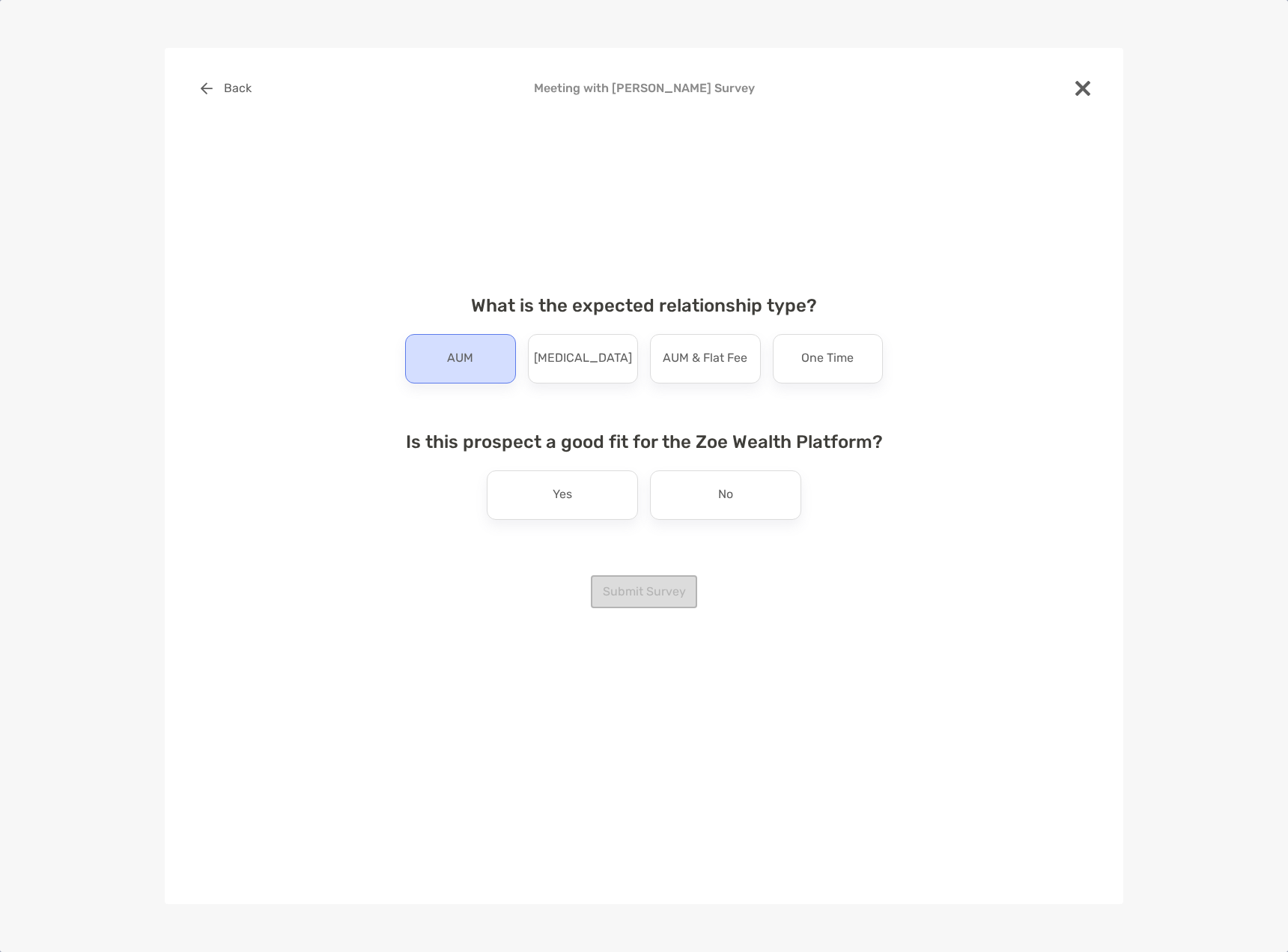
click at [446, 358] on div "AUM" at bounding box center [460, 359] width 111 height 50
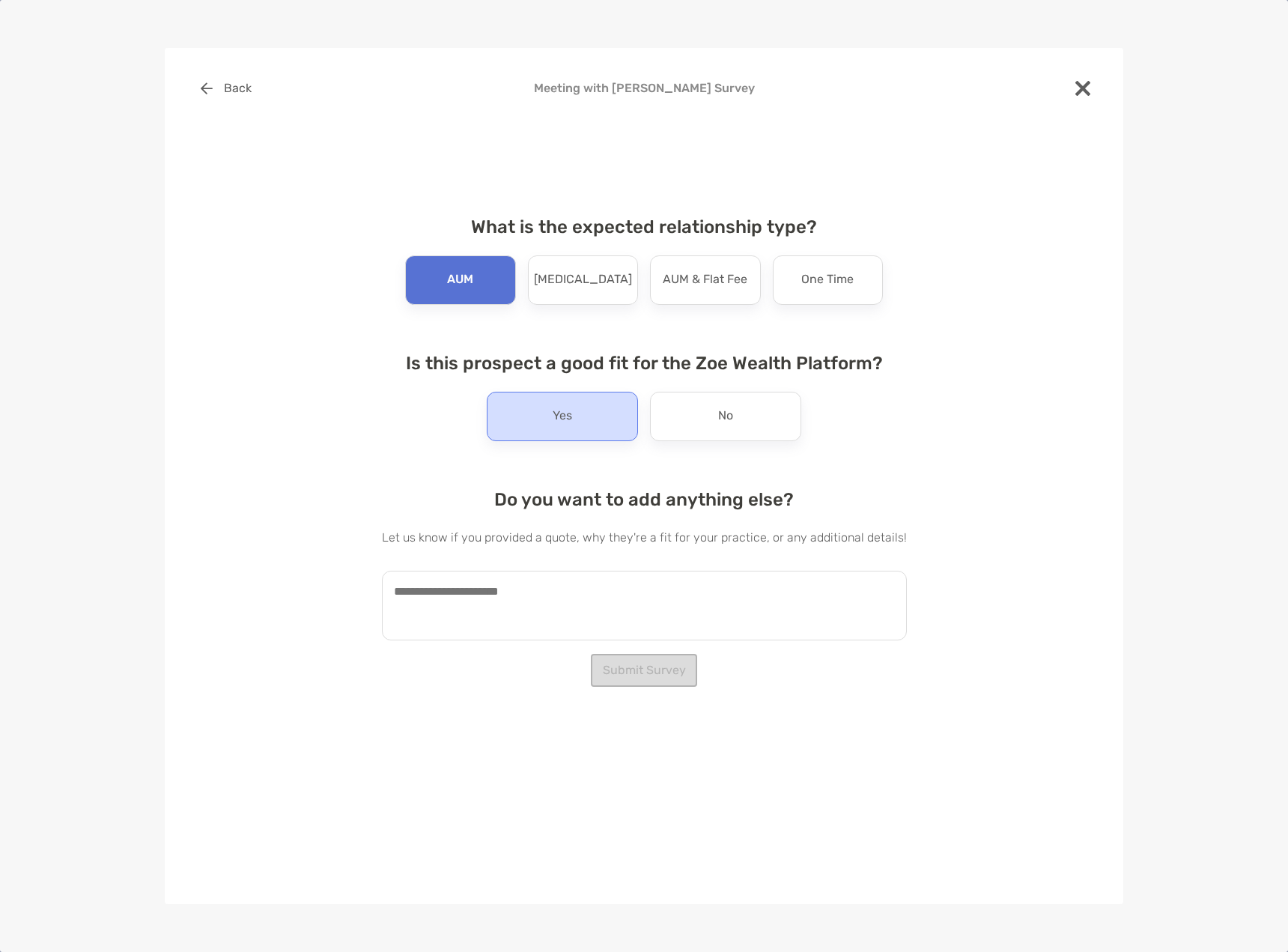
click at [544, 419] on div "Yes" at bounding box center [562, 417] width 151 height 50
click at [650, 670] on button "Submit Survey" at bounding box center [643, 671] width 106 height 33
